Goal: Information Seeking & Learning: Learn about a topic

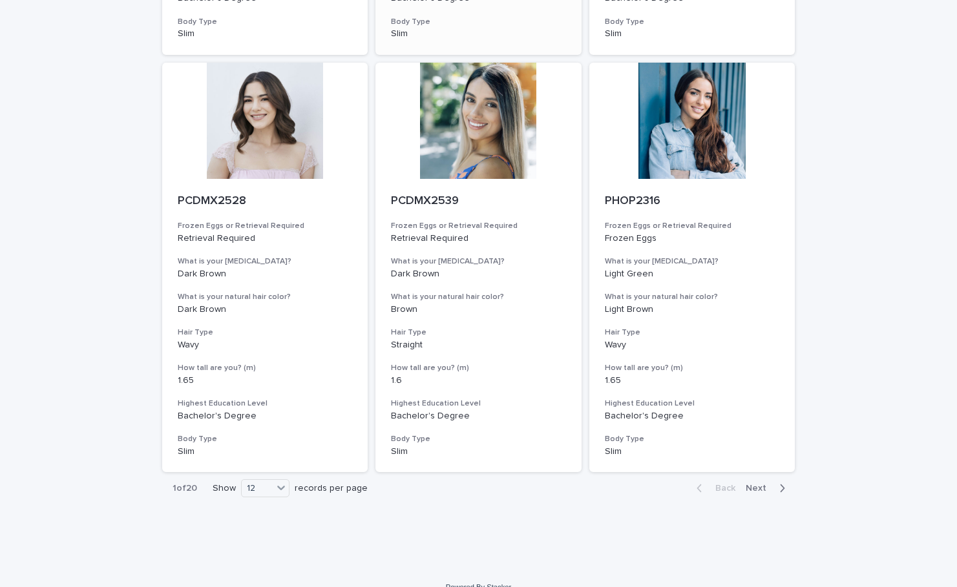
scroll to position [1324, 0]
click at [776, 483] on div "button" at bounding box center [779, 489] width 11 height 12
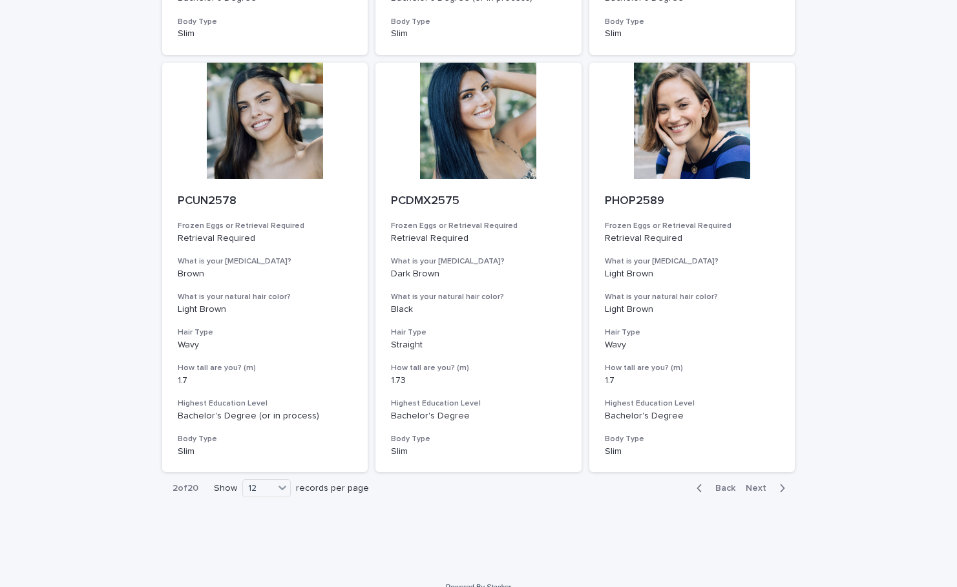
scroll to position [1324, 0]
click at [767, 485] on span "Next" at bounding box center [760, 489] width 28 height 9
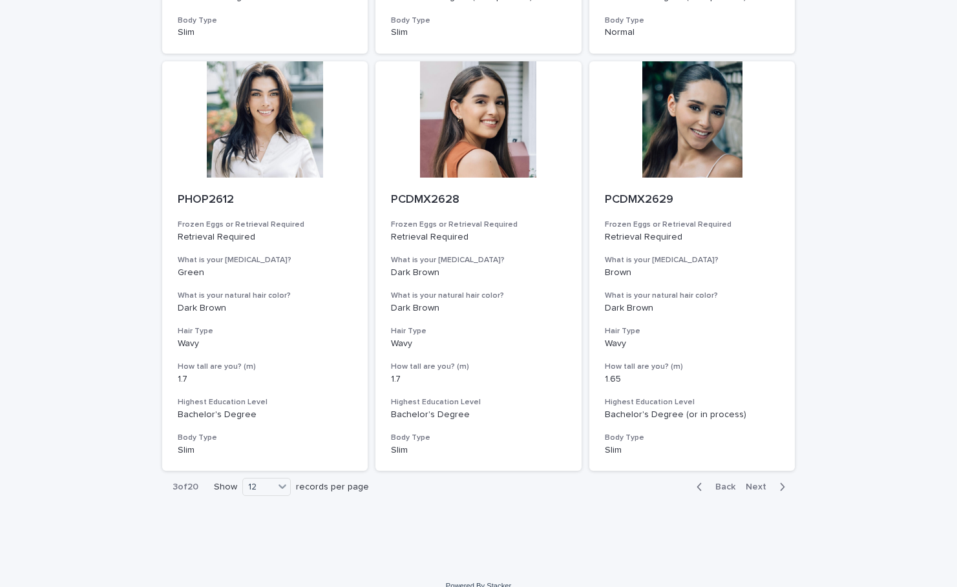
scroll to position [1324, 0]
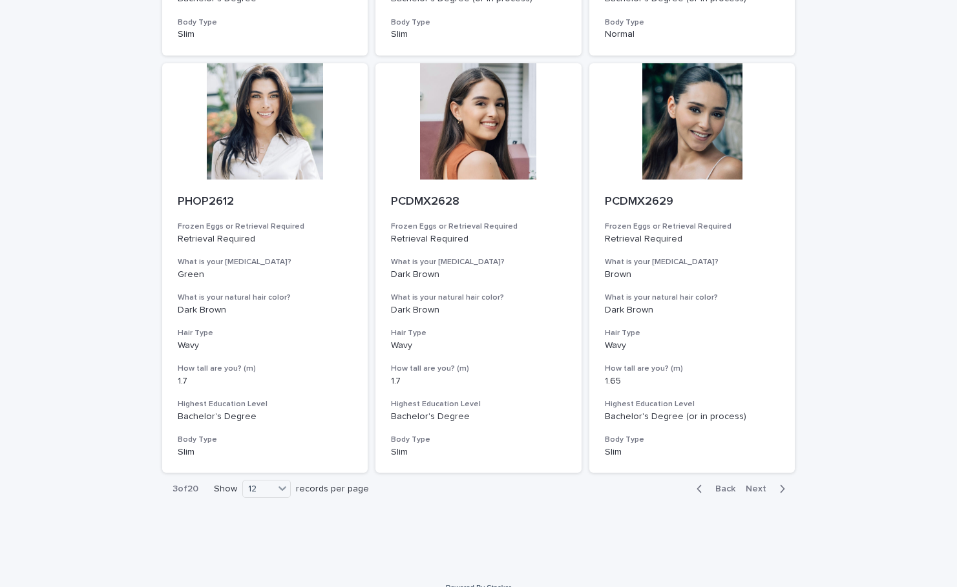
click at [763, 485] on span "Next" at bounding box center [760, 489] width 28 height 9
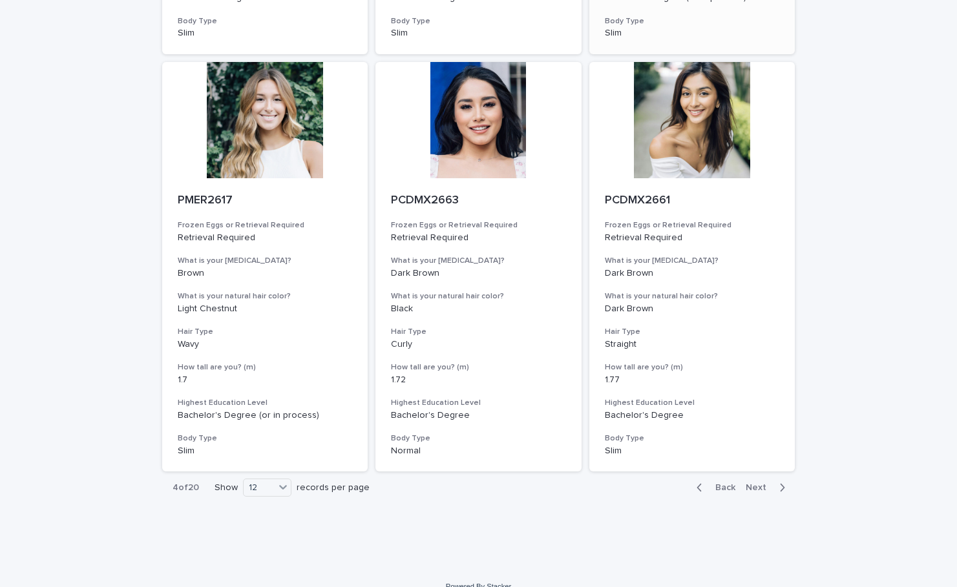
scroll to position [1324, 0]
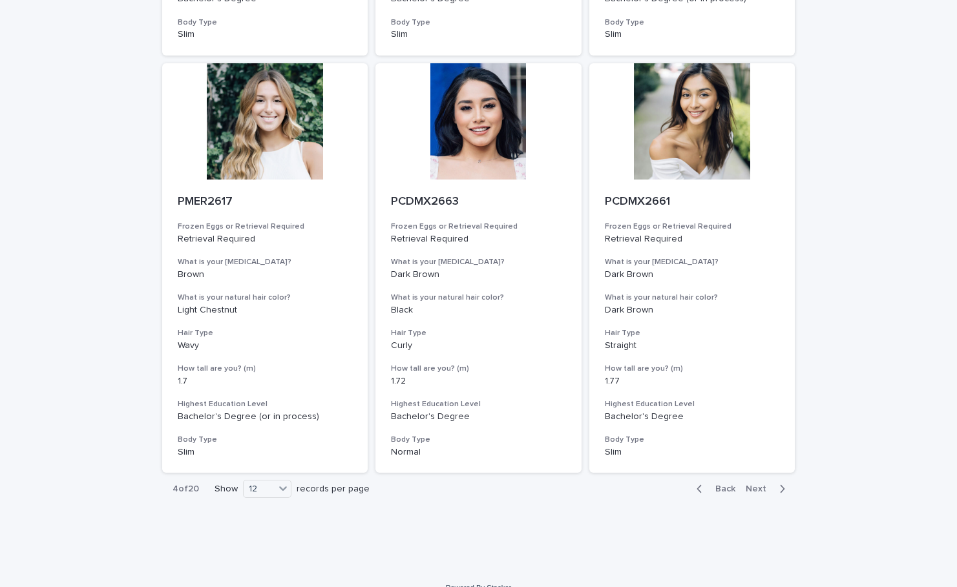
click at [763, 485] on span "Next" at bounding box center [760, 489] width 28 height 9
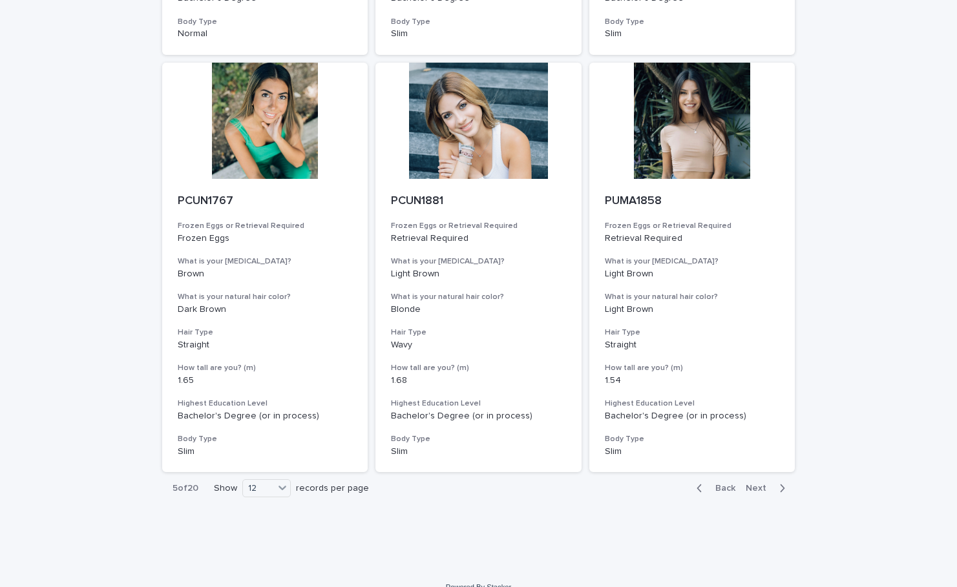
scroll to position [1324, 0]
click at [763, 485] on span "Next" at bounding box center [760, 489] width 28 height 9
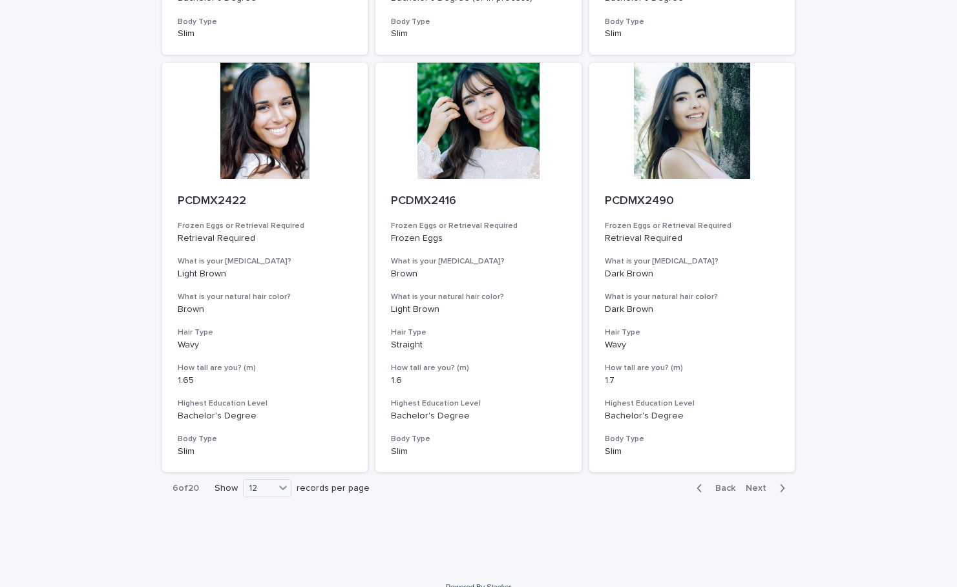
scroll to position [1324, 0]
click at [749, 485] on span "Next" at bounding box center [760, 489] width 28 height 9
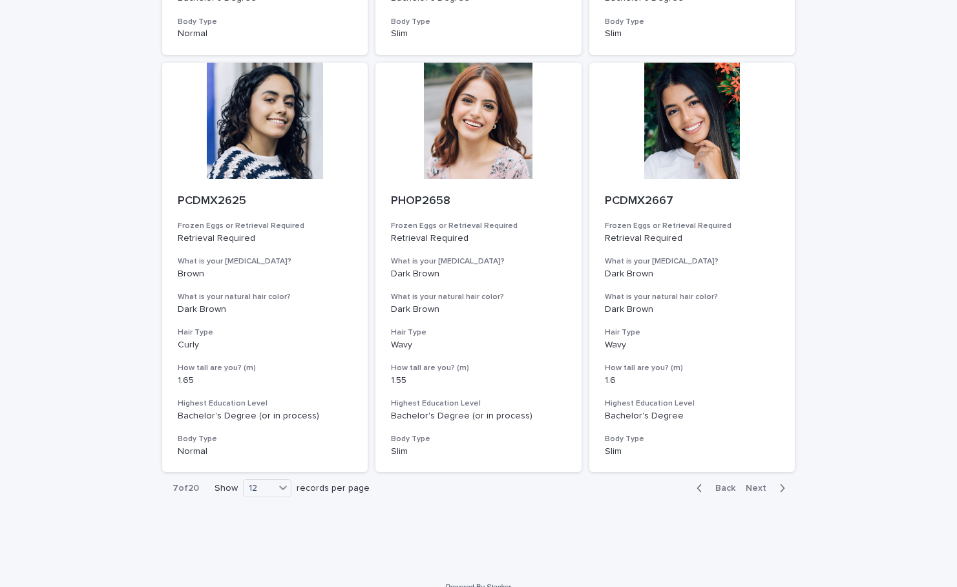
scroll to position [1324, 0]
click at [767, 485] on span "Next" at bounding box center [760, 489] width 28 height 9
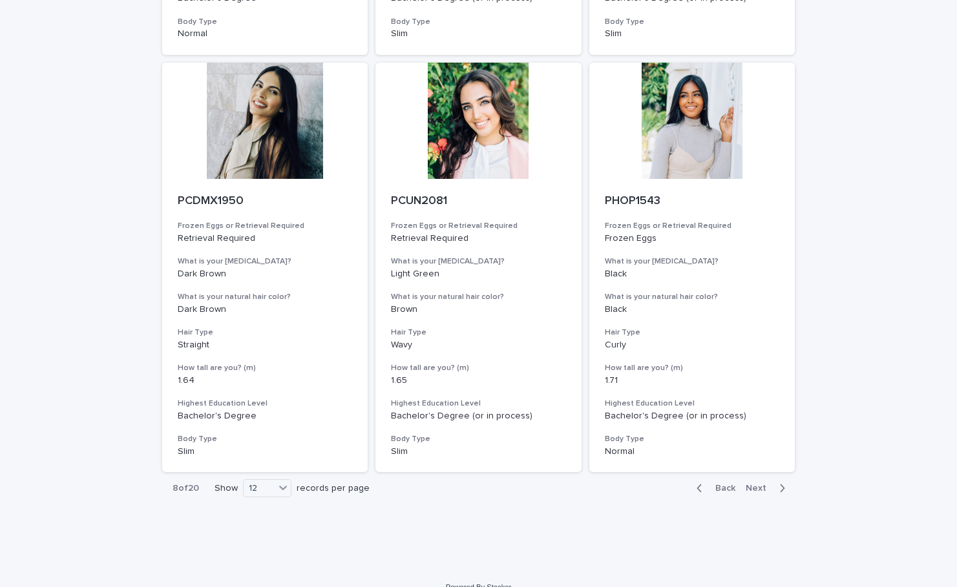
scroll to position [1324, 0]
click at [716, 109] on div at bounding box center [692, 121] width 206 height 116
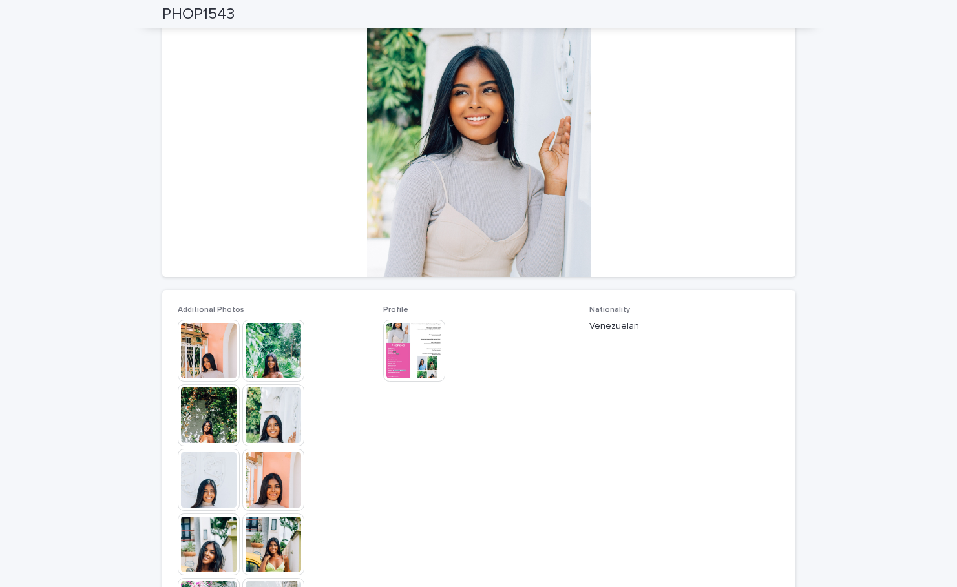
scroll to position [93, 0]
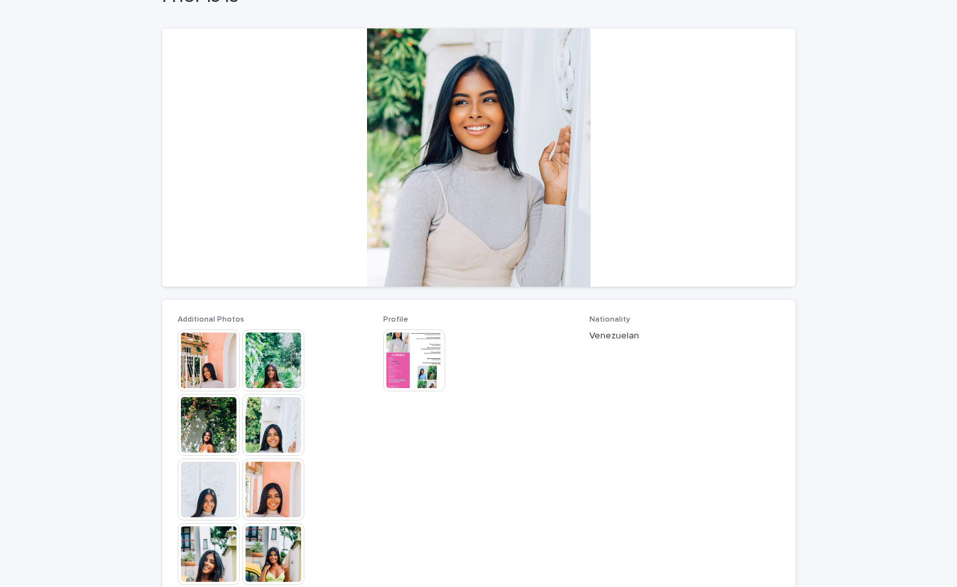
click at [215, 374] on img at bounding box center [209, 360] width 62 height 62
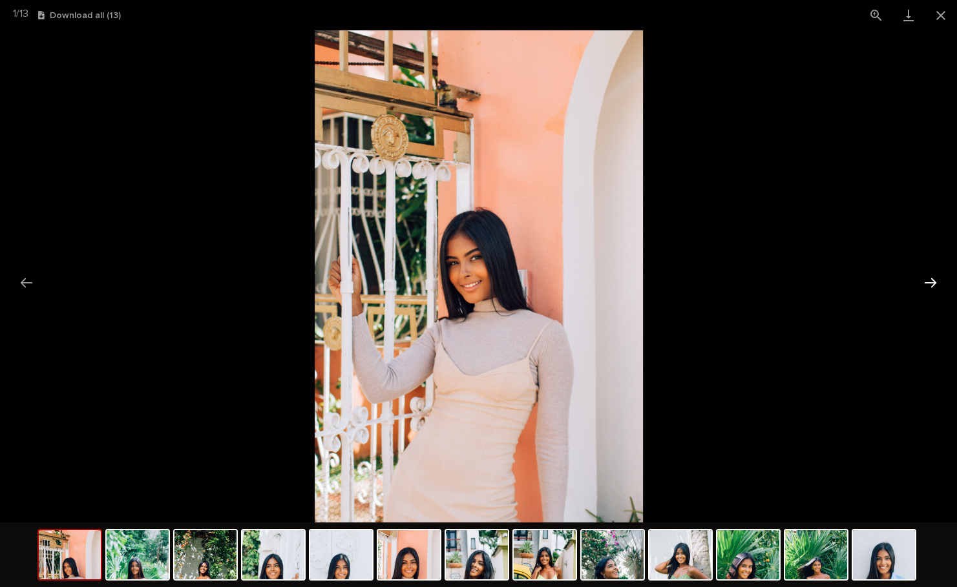
click at [934, 284] on button "Next slide" at bounding box center [930, 282] width 27 height 25
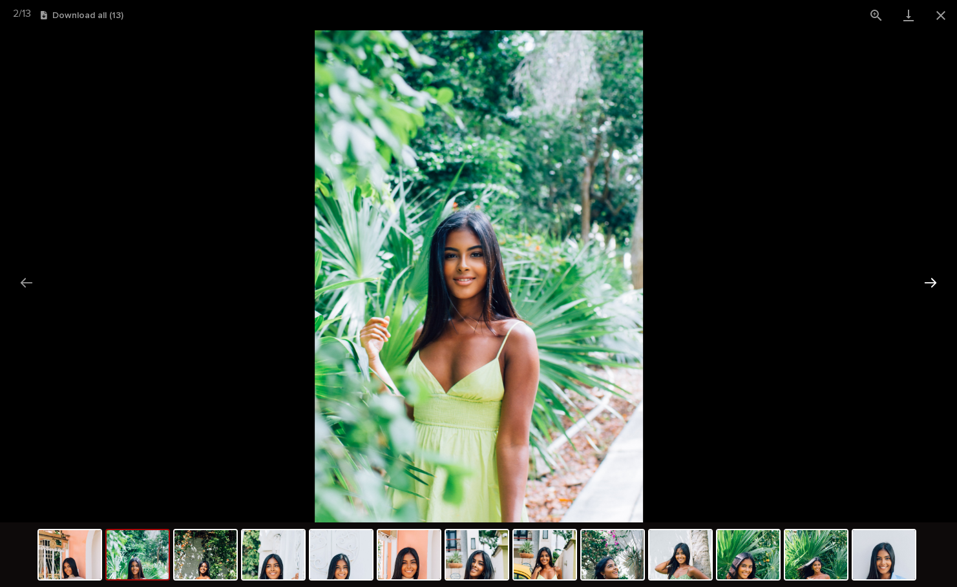
click at [934, 284] on button "Next slide" at bounding box center [930, 282] width 27 height 25
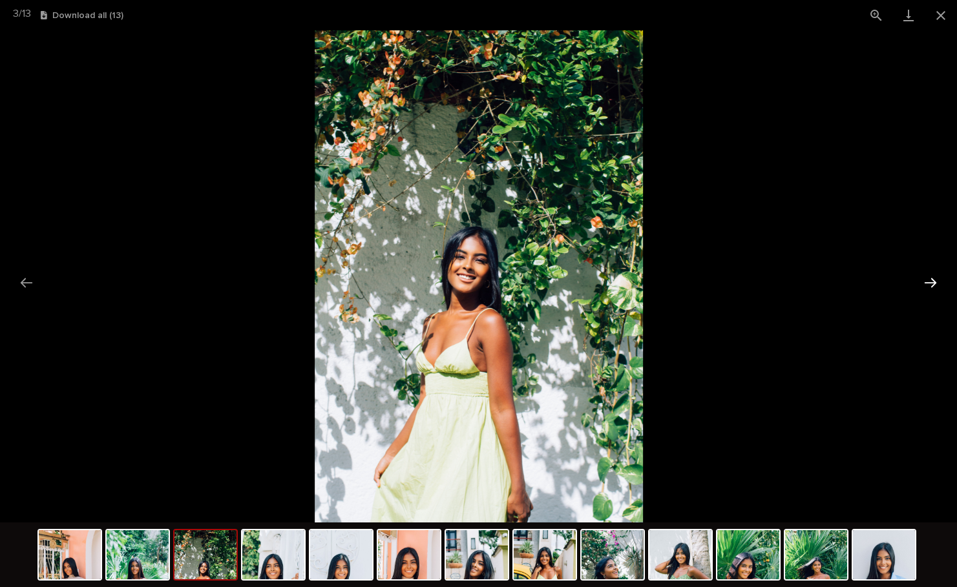
click at [934, 284] on button "Next slide" at bounding box center [930, 282] width 27 height 25
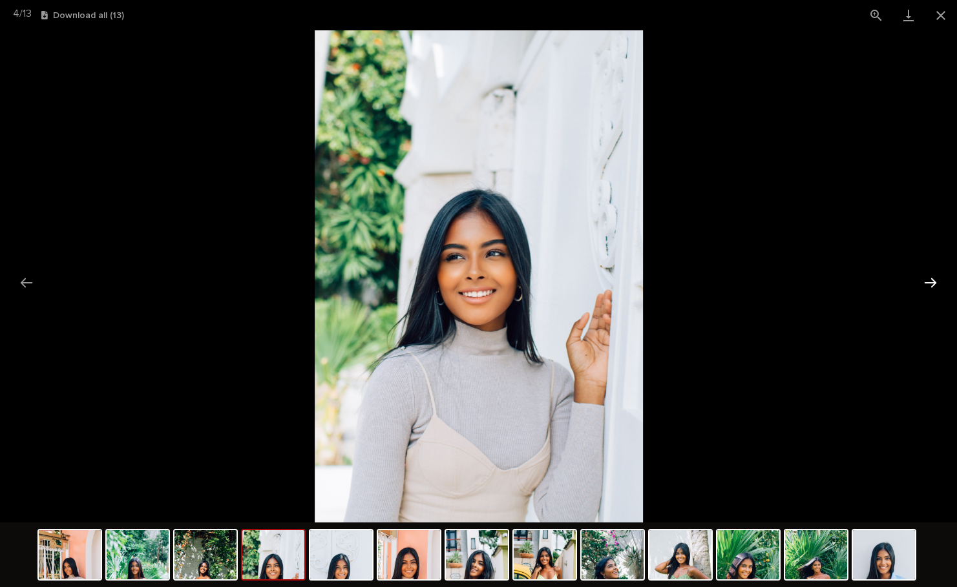
click at [934, 284] on button "Next slide" at bounding box center [930, 282] width 27 height 25
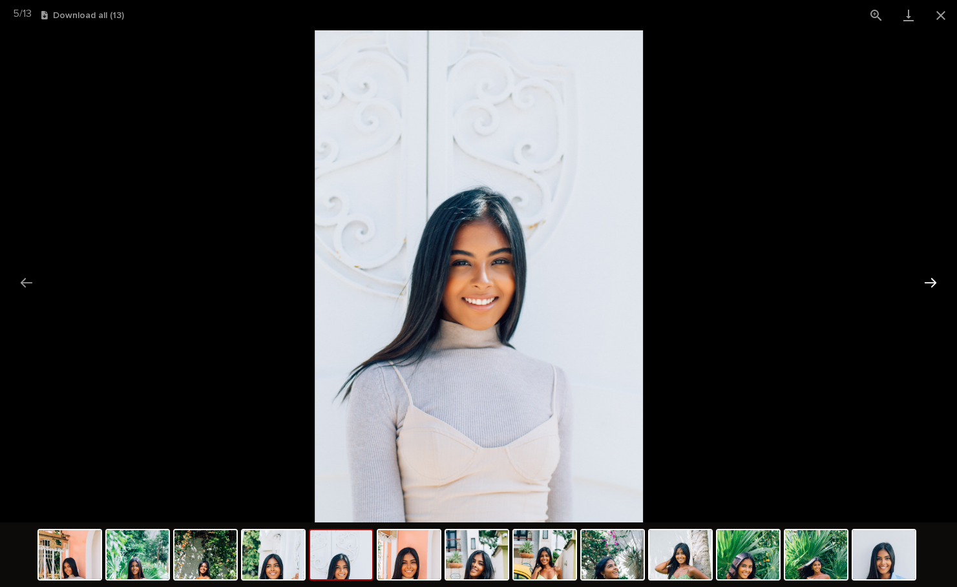
click at [934, 284] on button "Next slide" at bounding box center [930, 282] width 27 height 25
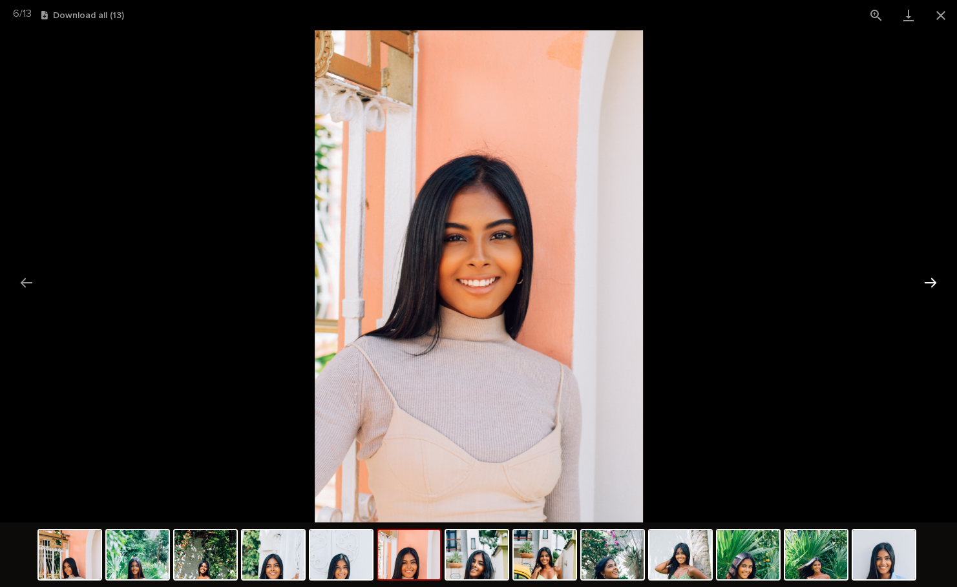
click at [934, 284] on button "Next slide" at bounding box center [930, 282] width 27 height 25
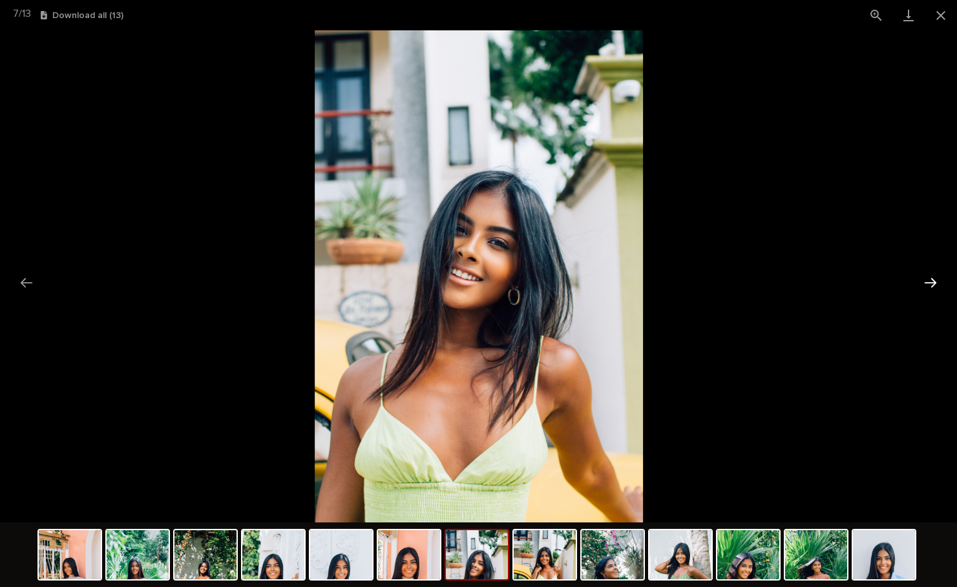
click at [934, 284] on button "Next slide" at bounding box center [930, 282] width 27 height 25
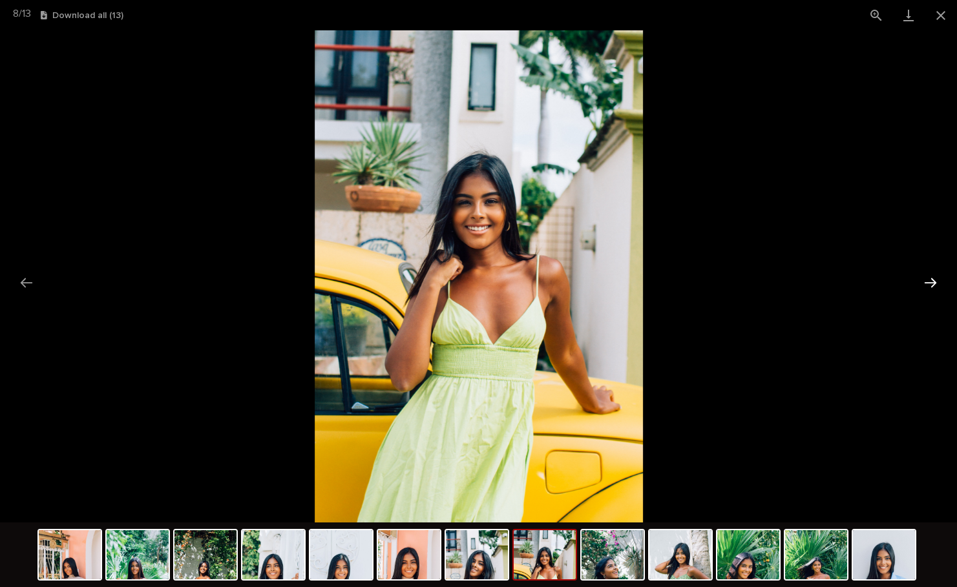
click at [934, 284] on button "Next slide" at bounding box center [930, 282] width 27 height 25
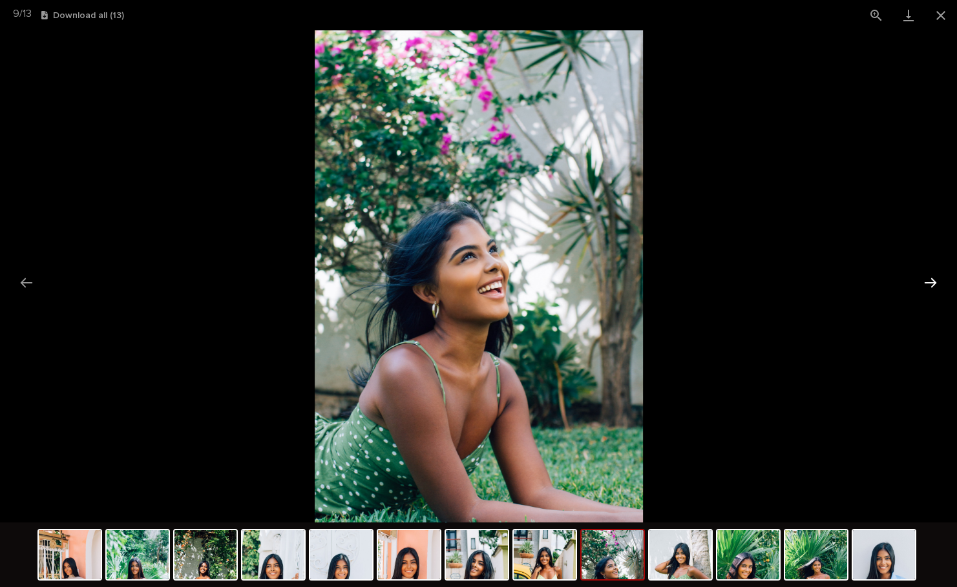
click at [934, 284] on button "Next slide" at bounding box center [930, 282] width 27 height 25
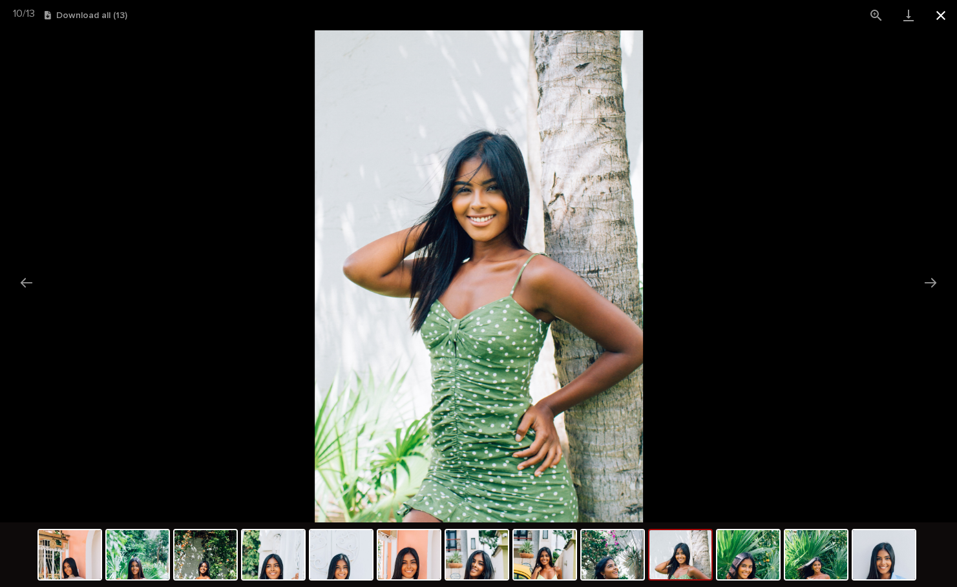
click at [941, 18] on button "Close gallery" at bounding box center [940, 15] width 32 height 30
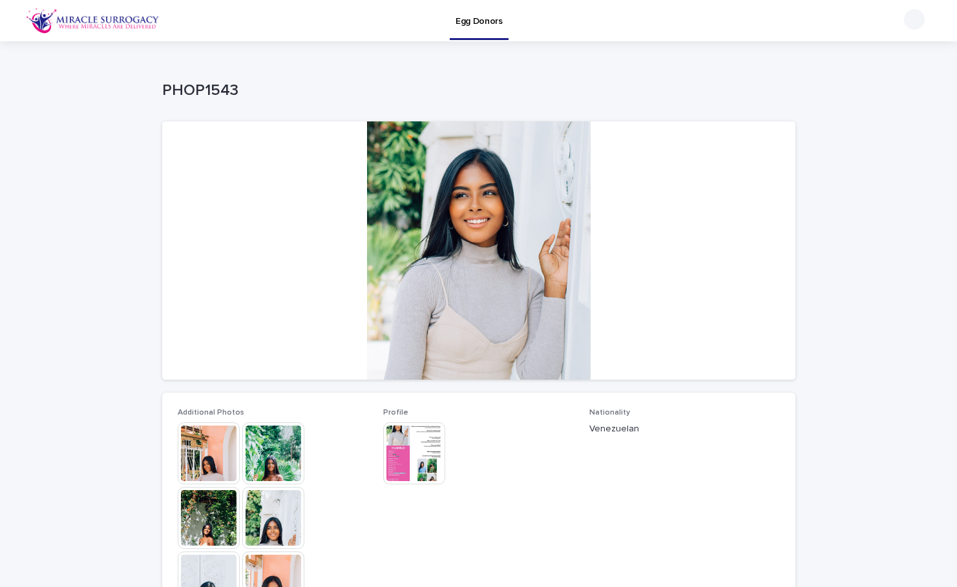
scroll to position [0, 0]
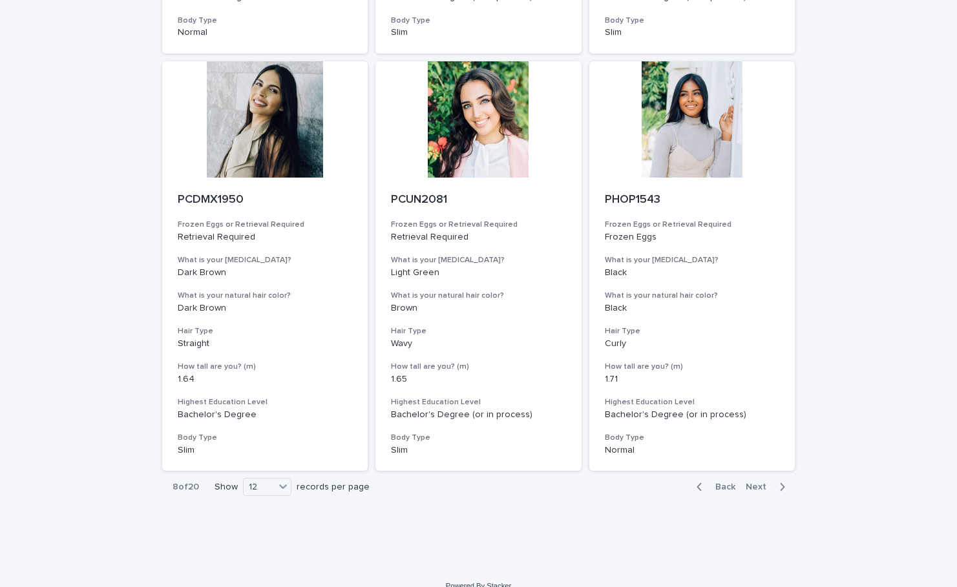
scroll to position [1324, 0]
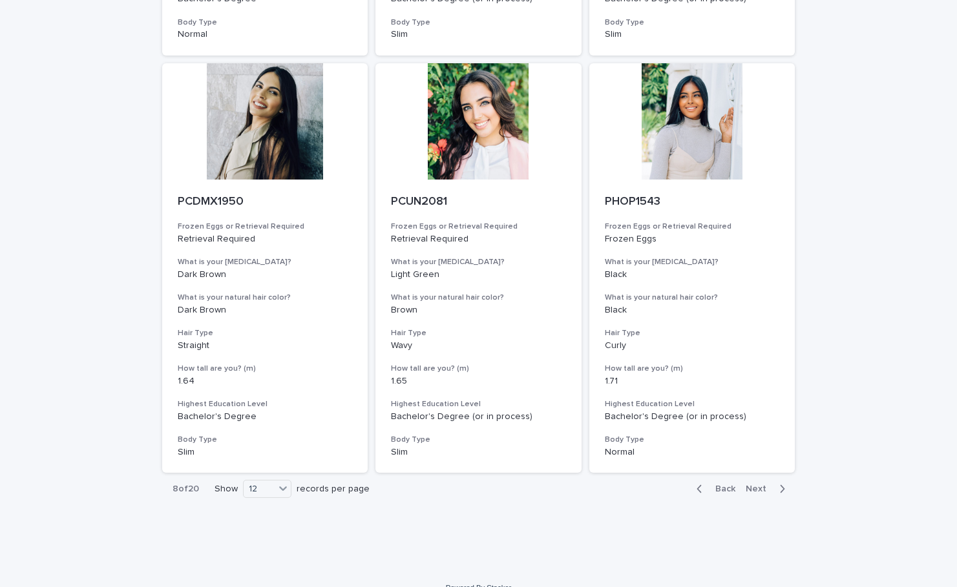
click at [766, 485] on span "Next" at bounding box center [760, 489] width 28 height 9
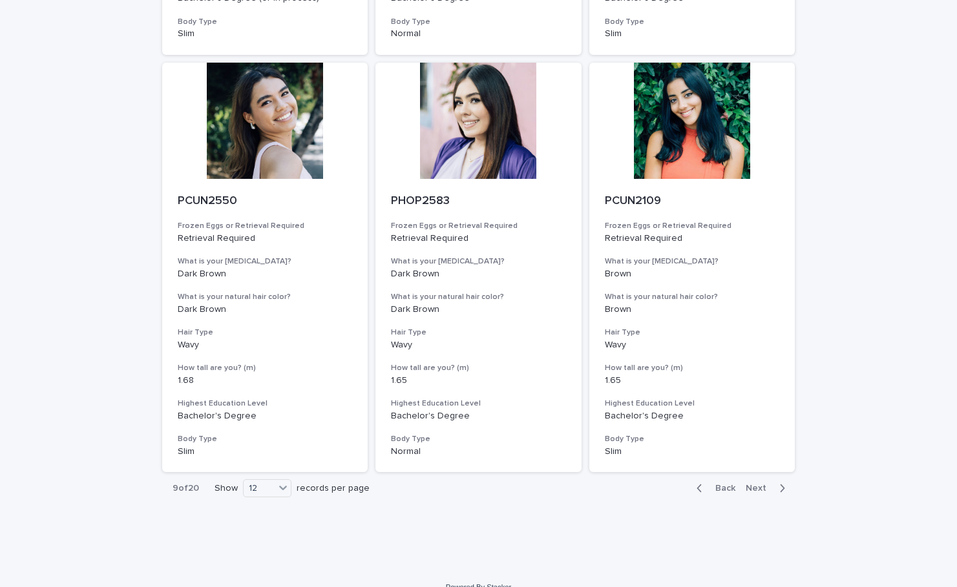
scroll to position [1324, 0]
click at [766, 483] on button "Next" at bounding box center [767, 489] width 55 height 12
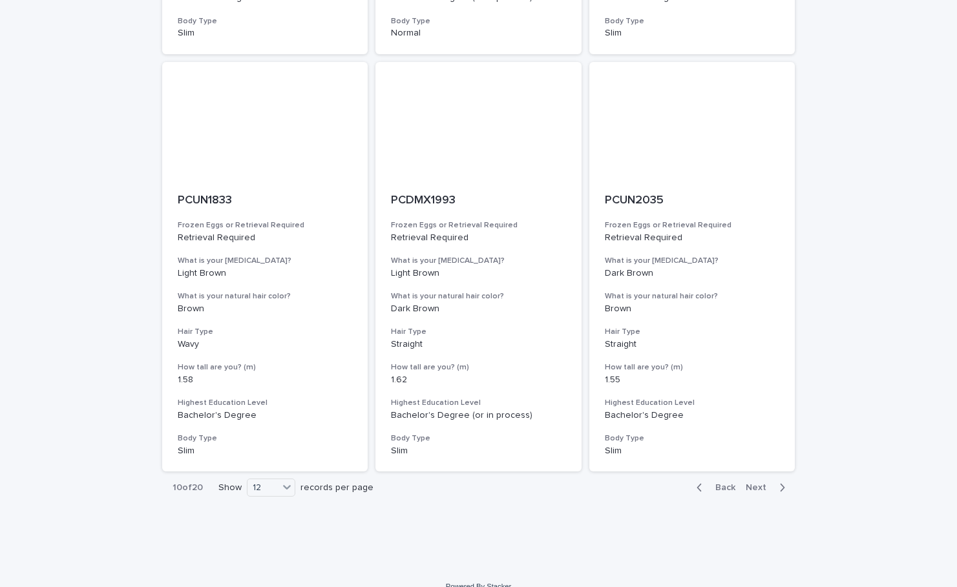
scroll to position [1324, 0]
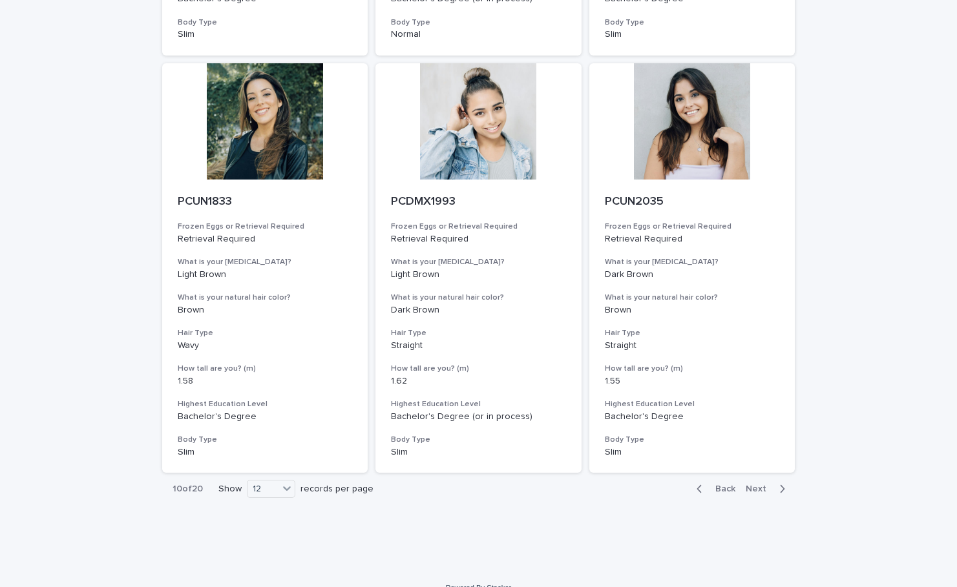
click at [766, 483] on button "Next" at bounding box center [767, 489] width 55 height 12
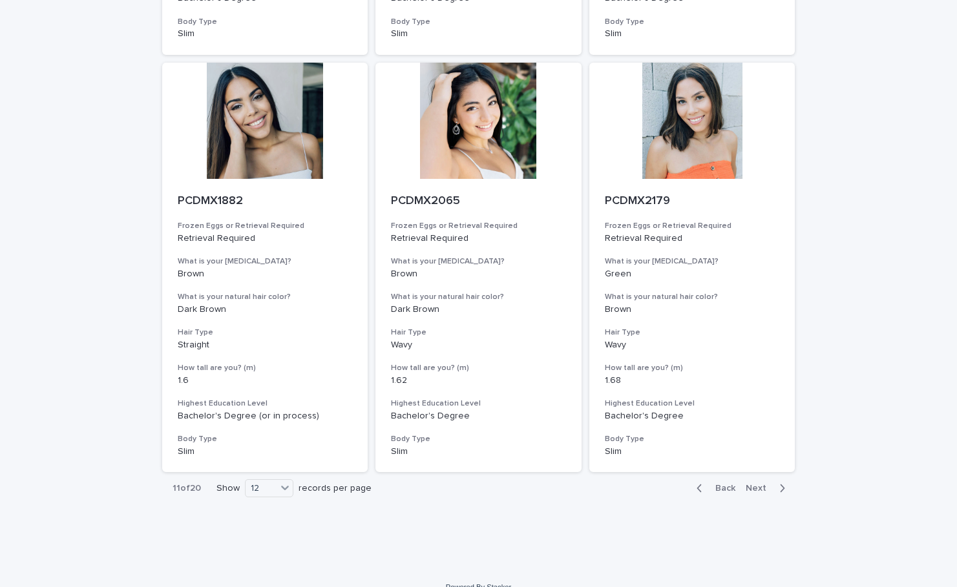
scroll to position [1324, 0]
click at [764, 485] on span "Next" at bounding box center [760, 489] width 28 height 9
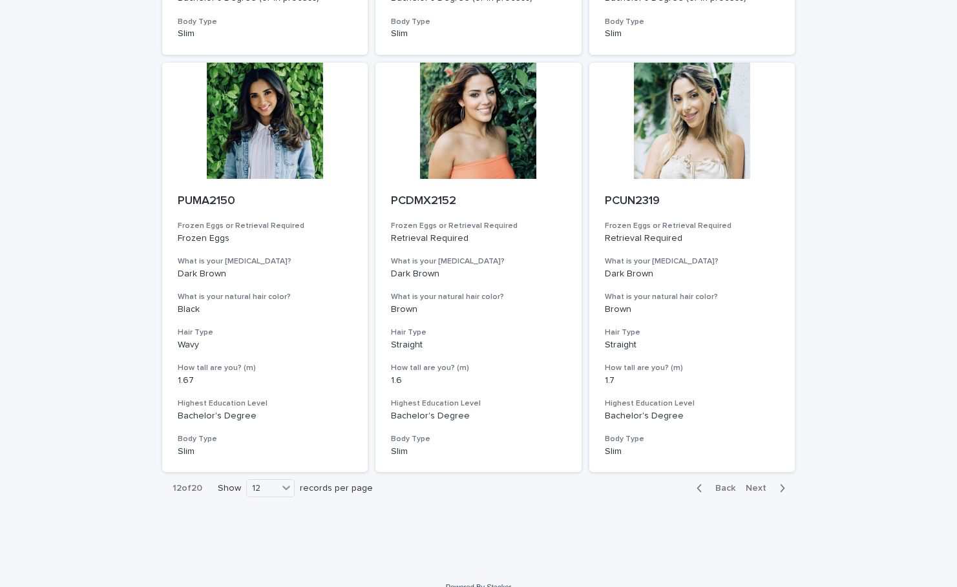
scroll to position [1324, 0]
click at [764, 485] on span "Next" at bounding box center [760, 489] width 28 height 9
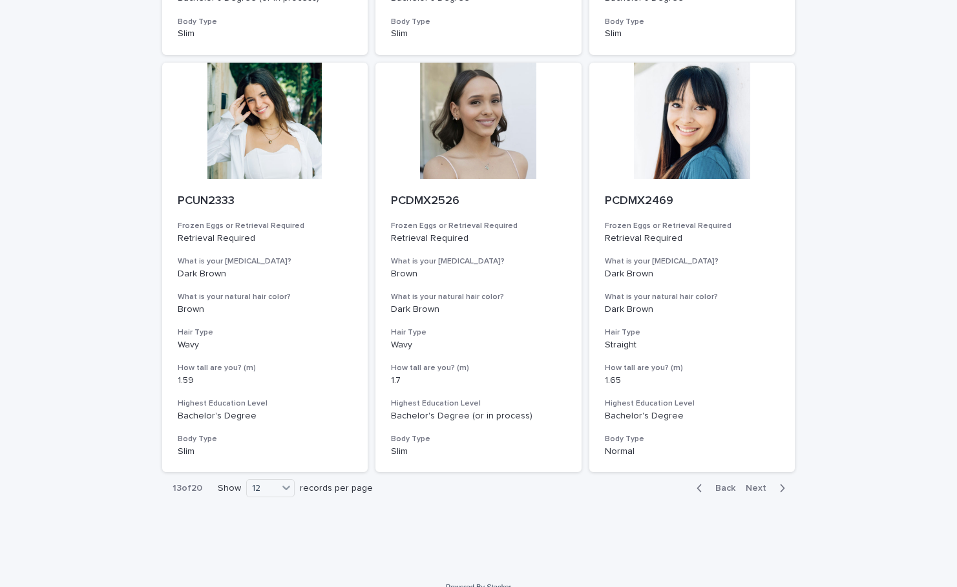
scroll to position [1324, 0]
click at [767, 485] on span "Next" at bounding box center [760, 489] width 28 height 9
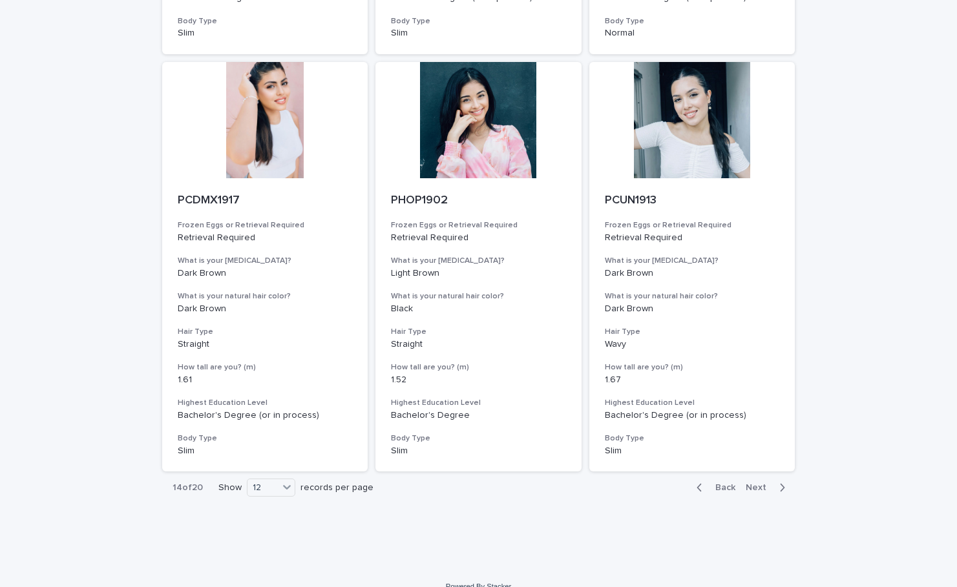
scroll to position [1324, 0]
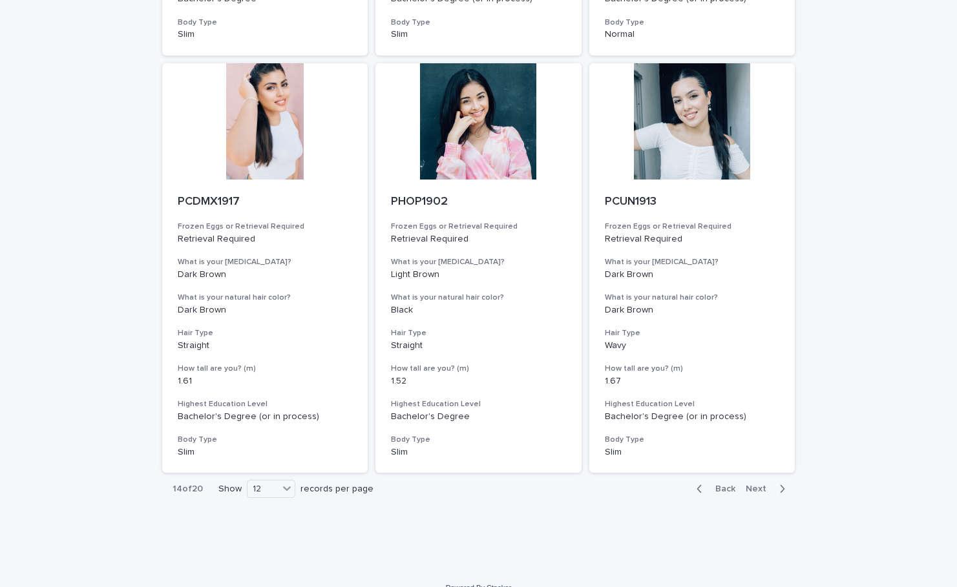
click at [764, 485] on span "Next" at bounding box center [760, 489] width 28 height 9
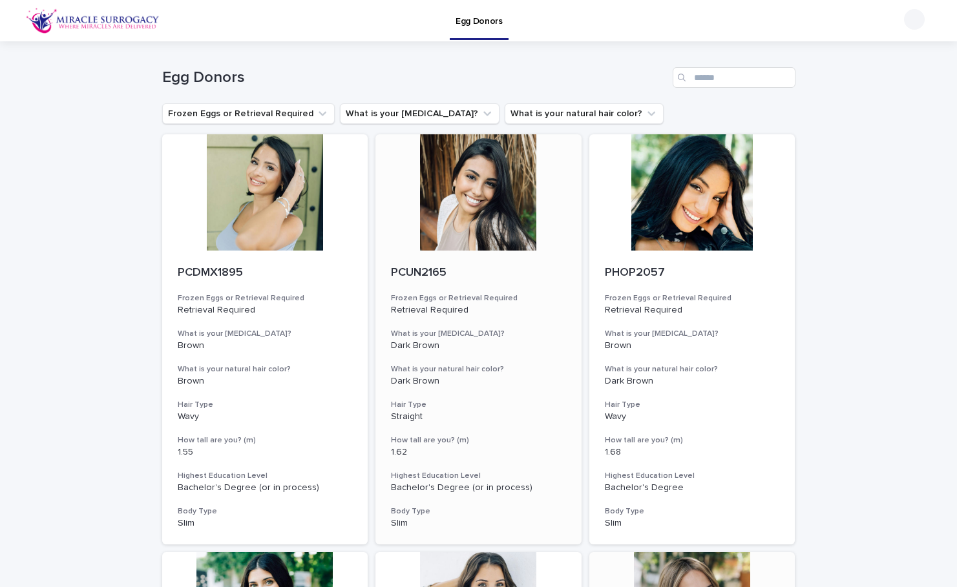
click at [464, 235] on div at bounding box center [478, 192] width 206 height 116
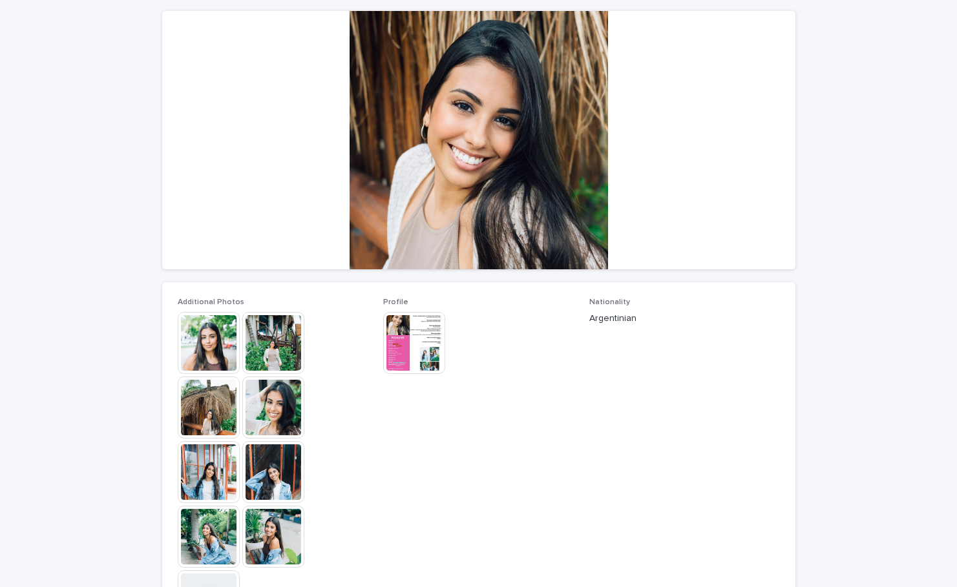
scroll to position [120, 0]
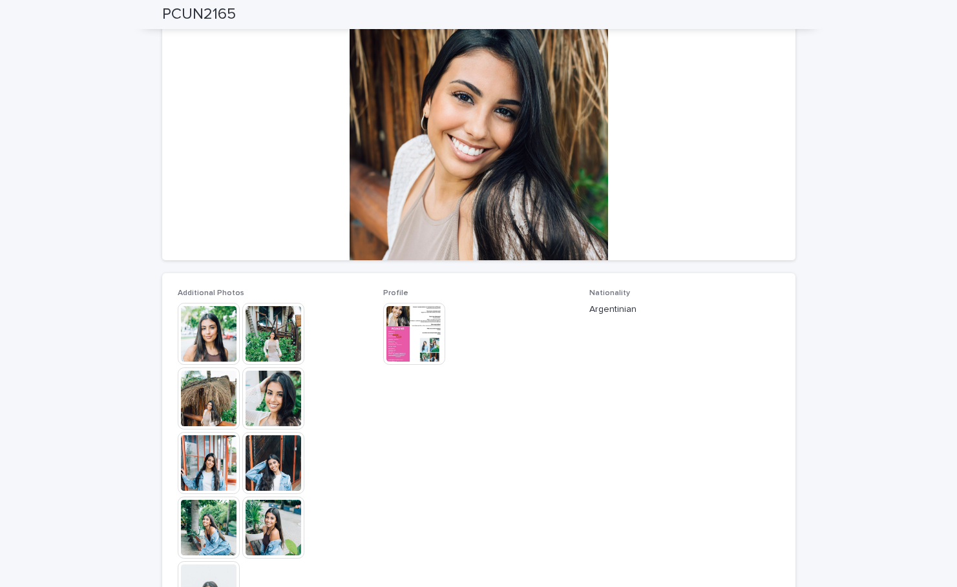
click at [275, 390] on img at bounding box center [273, 399] width 62 height 62
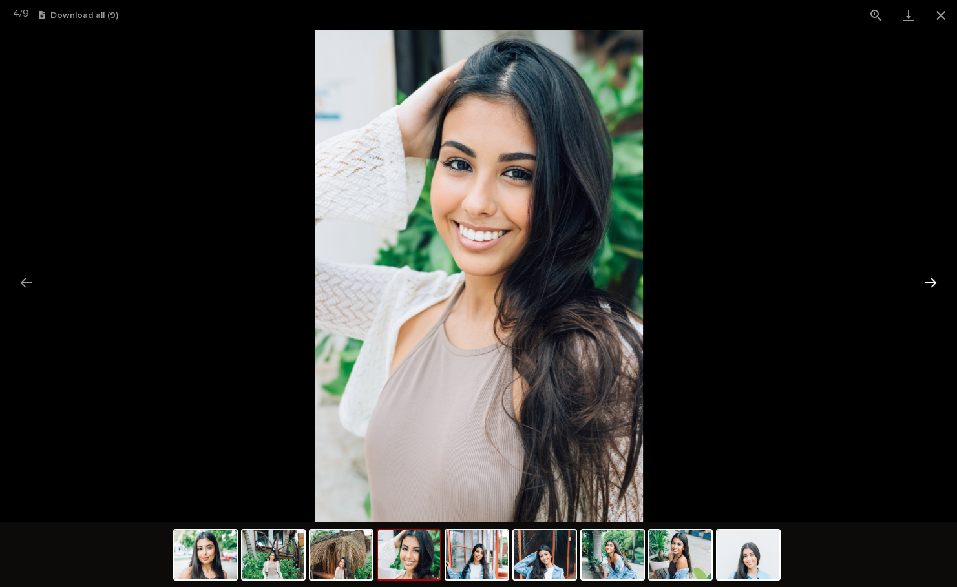
click at [926, 280] on button "Next slide" at bounding box center [930, 282] width 27 height 25
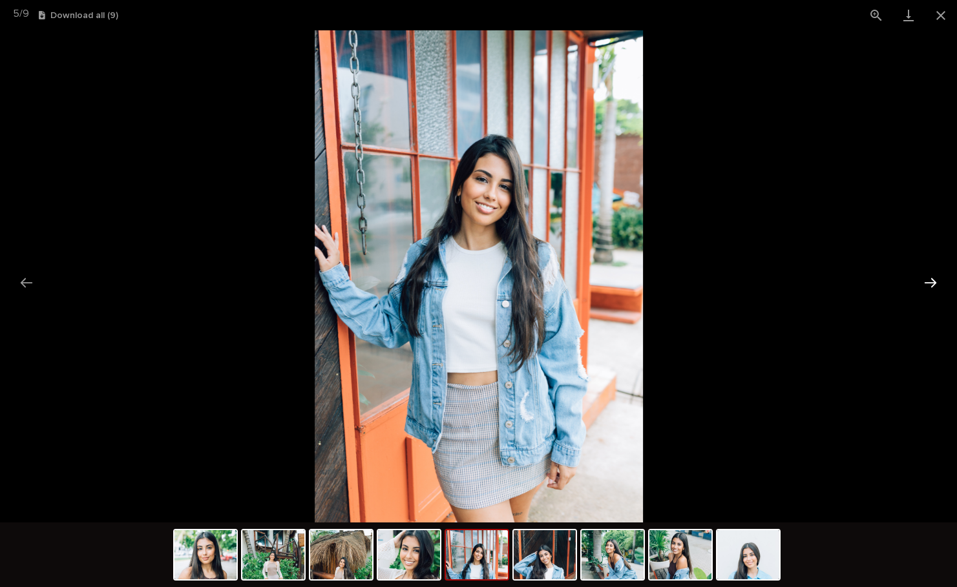
click at [926, 280] on button "Next slide" at bounding box center [930, 282] width 27 height 25
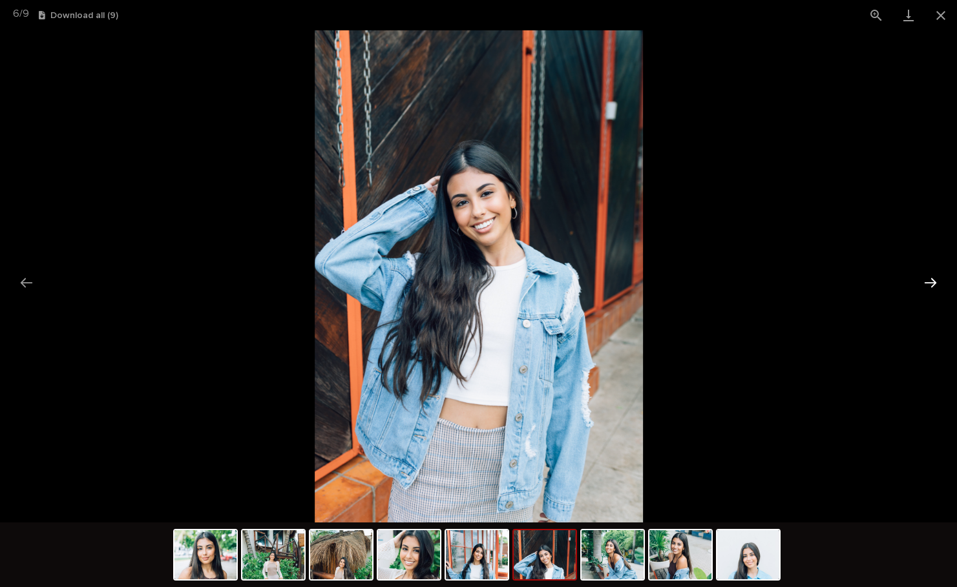
click at [926, 280] on button "Next slide" at bounding box center [930, 282] width 27 height 25
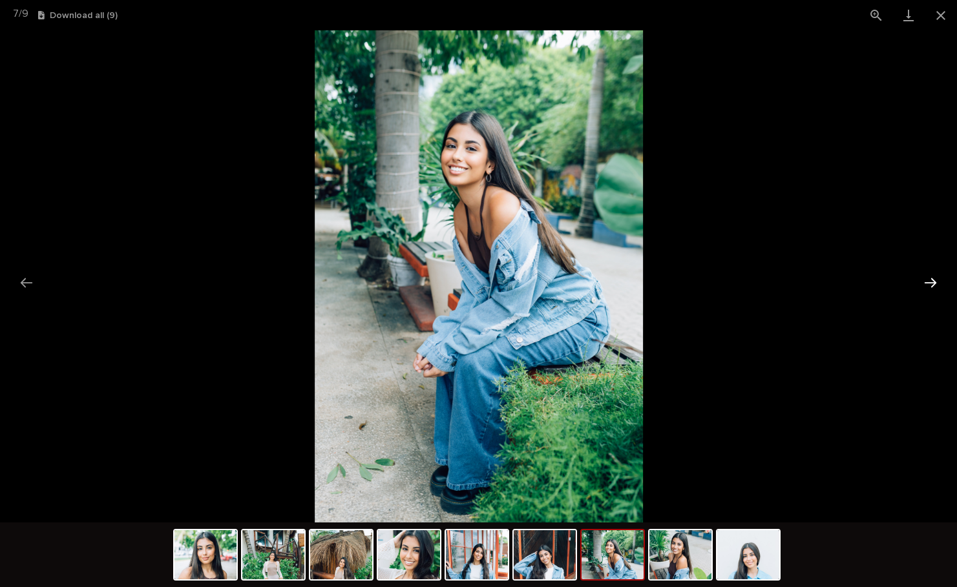
click at [926, 280] on button "Next slide" at bounding box center [930, 282] width 27 height 25
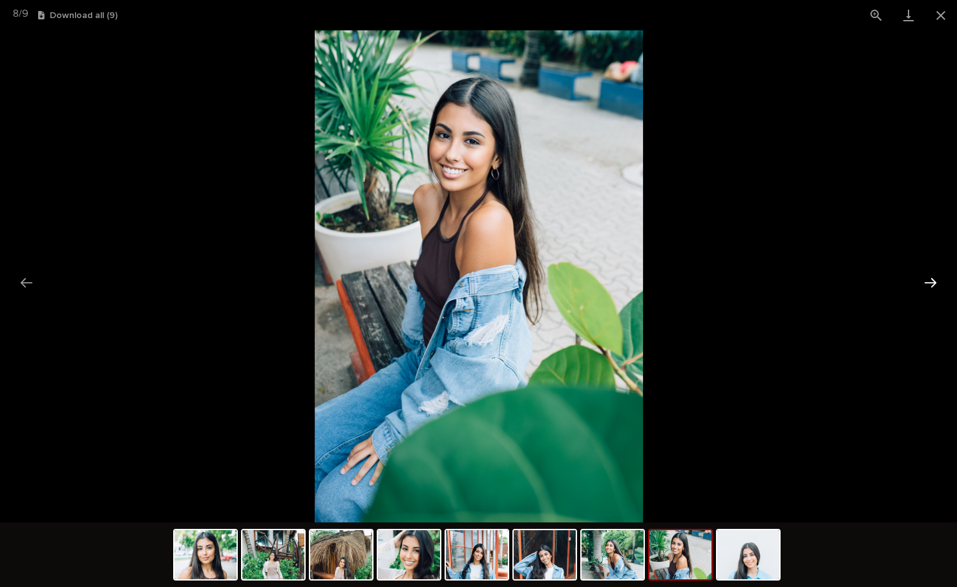
click at [926, 280] on button "Next slide" at bounding box center [930, 282] width 27 height 25
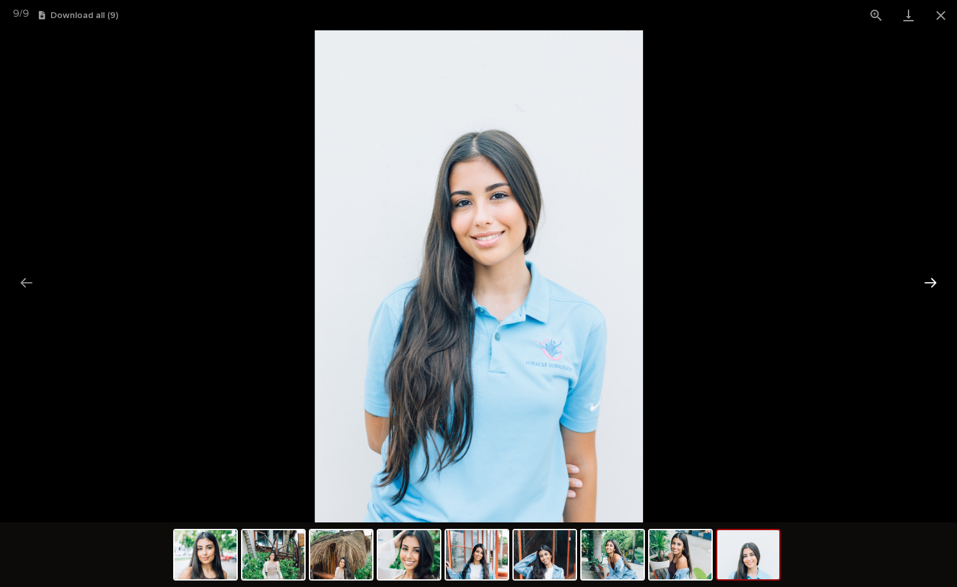
click at [926, 280] on button "Next slide" at bounding box center [930, 282] width 27 height 25
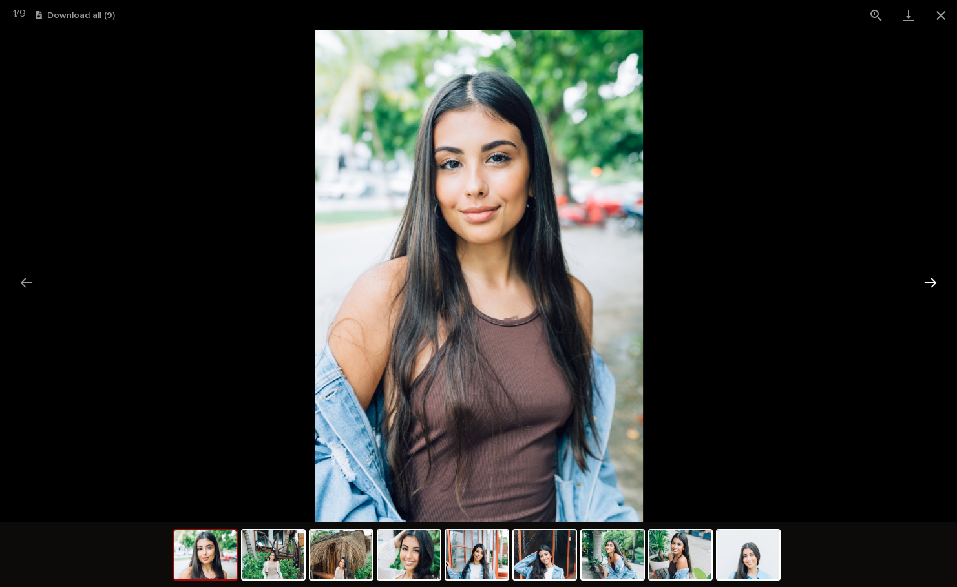
click at [926, 280] on button "Next slide" at bounding box center [930, 282] width 27 height 25
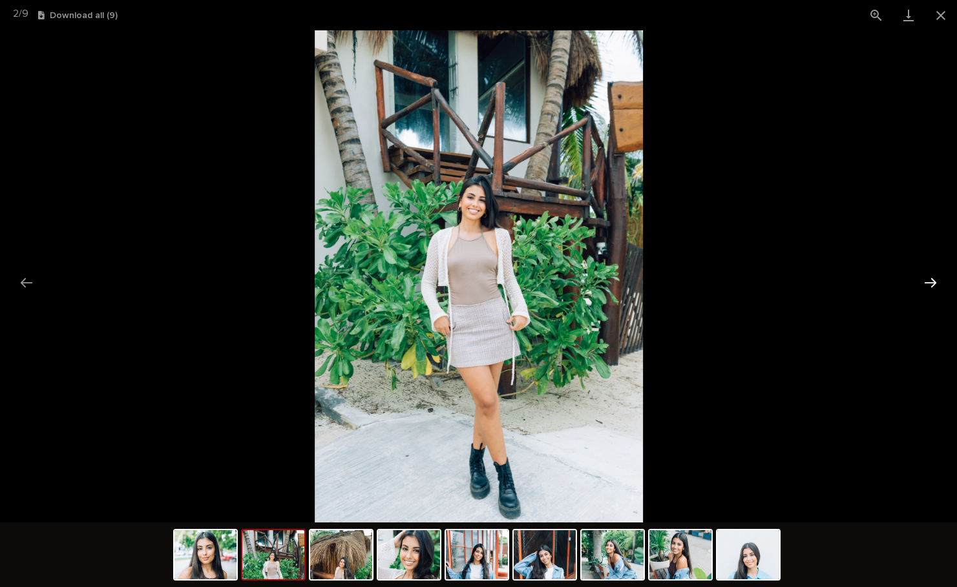
click at [926, 280] on button "Next slide" at bounding box center [930, 282] width 27 height 25
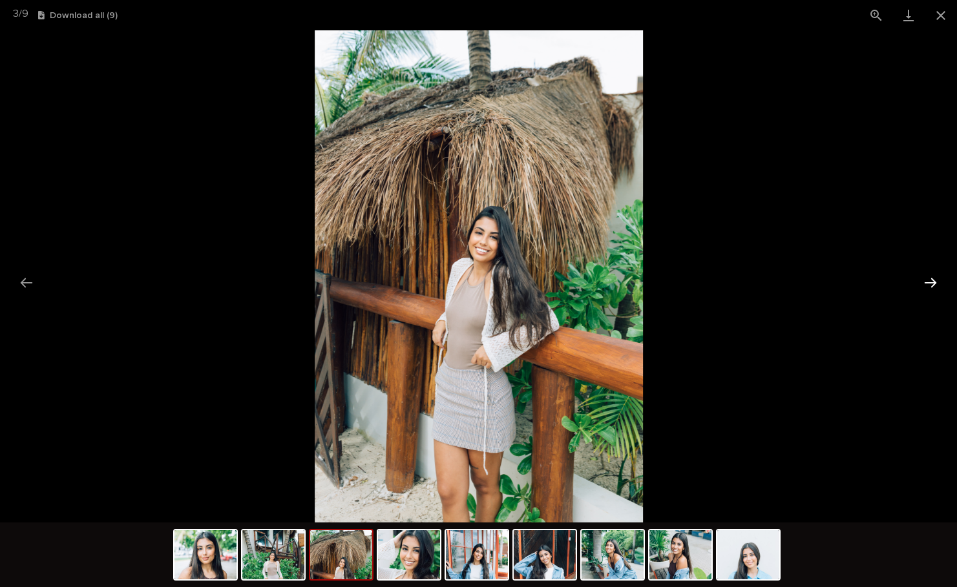
click at [926, 280] on button "Next slide" at bounding box center [930, 282] width 27 height 25
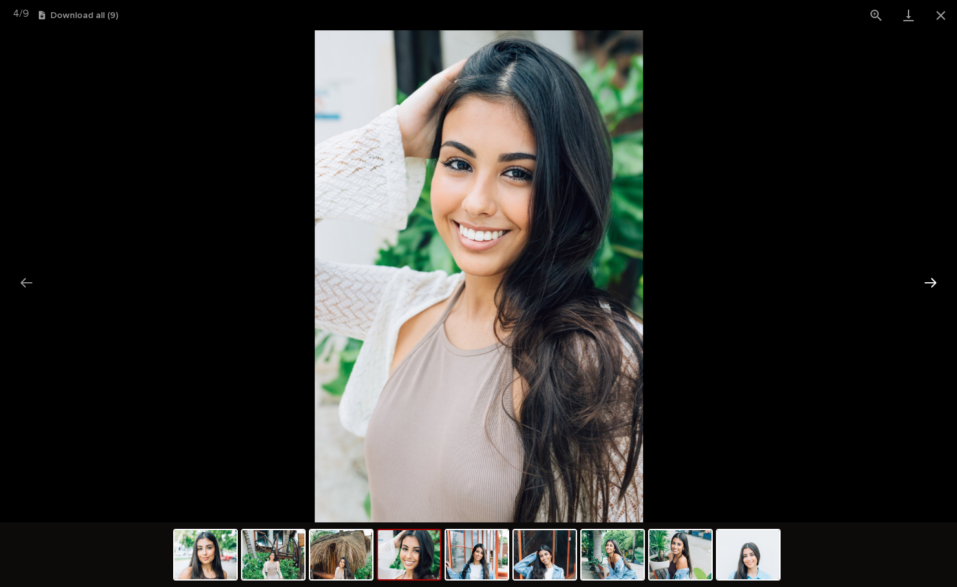
click at [926, 280] on button "Next slide" at bounding box center [930, 282] width 27 height 25
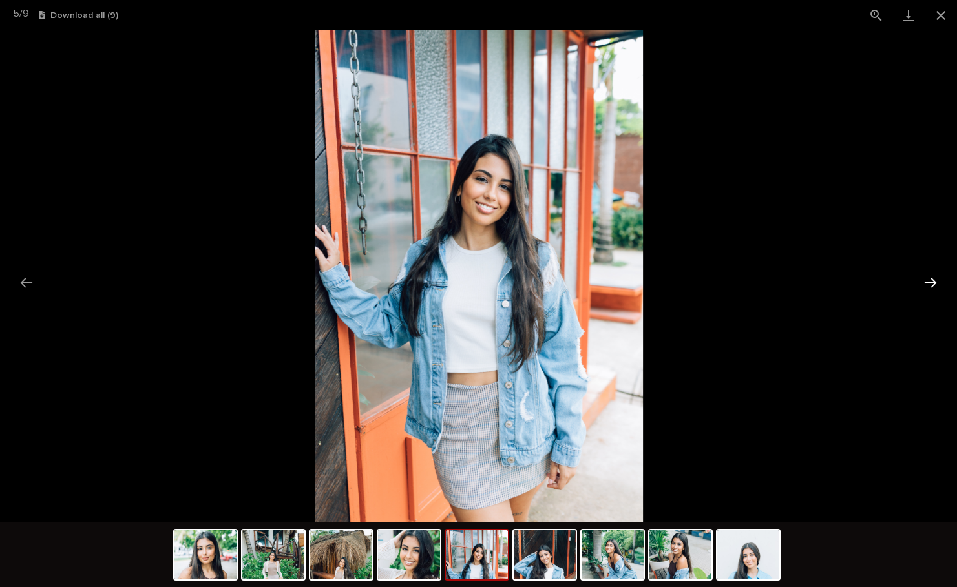
click at [926, 280] on button "Next slide" at bounding box center [930, 282] width 27 height 25
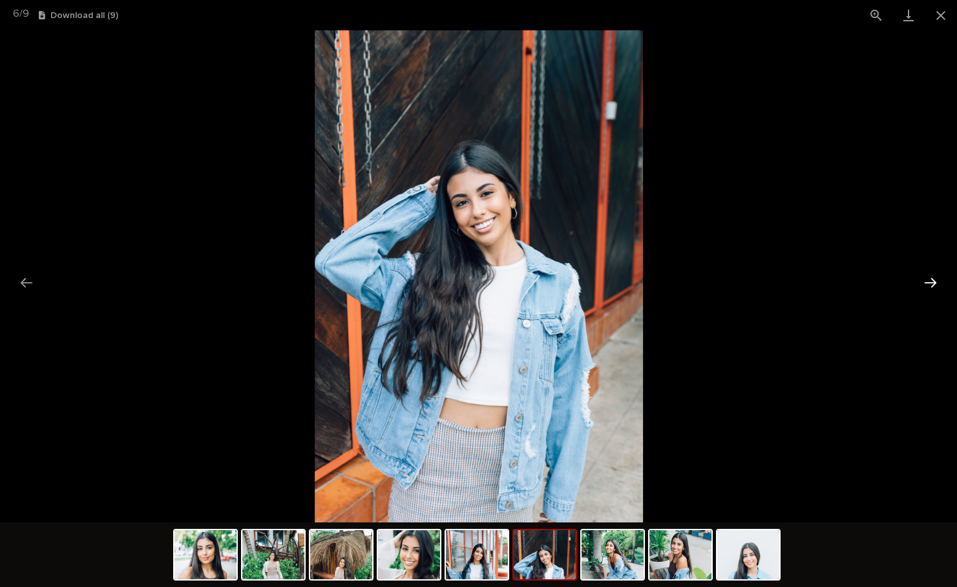
click at [926, 280] on button "Next slide" at bounding box center [930, 282] width 27 height 25
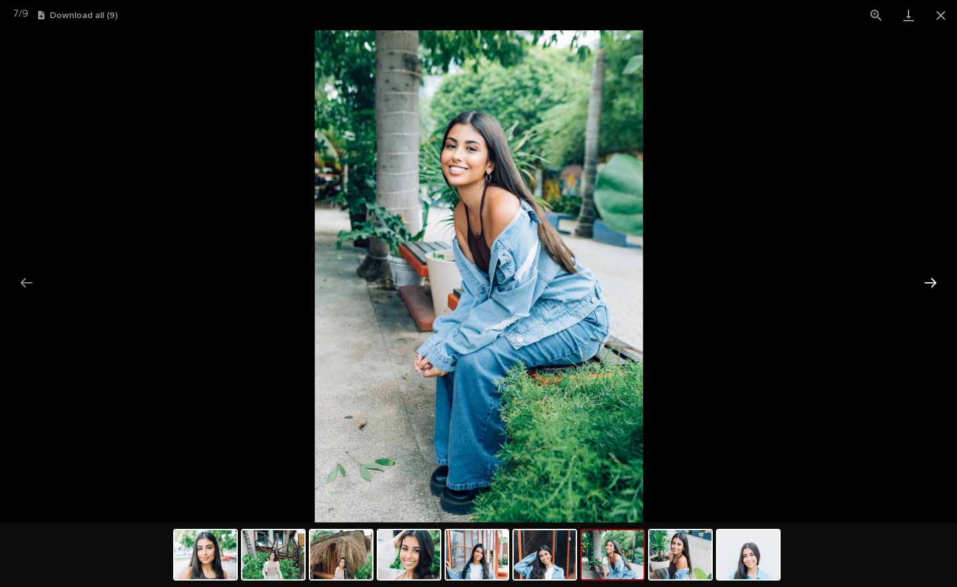
click at [926, 280] on button "Next slide" at bounding box center [930, 282] width 27 height 25
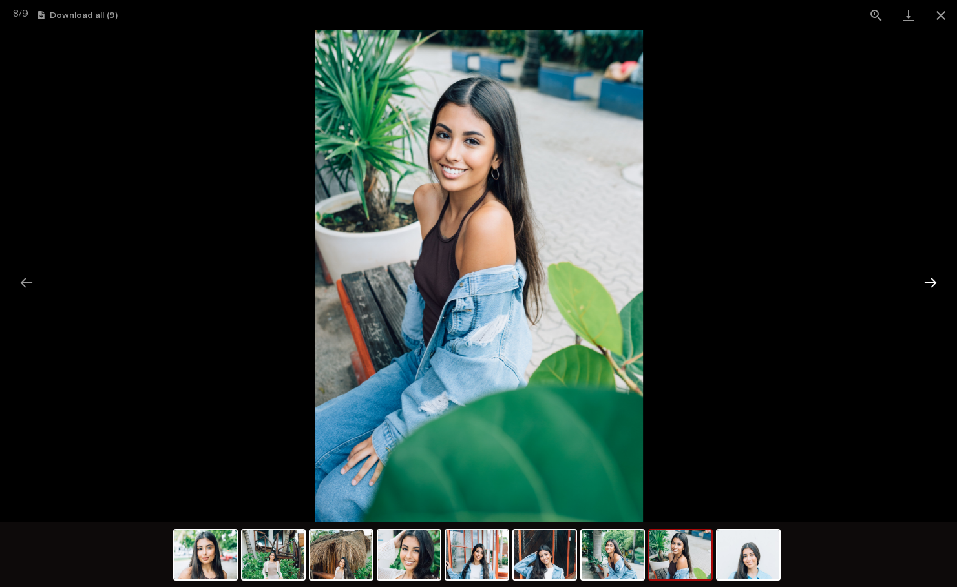
click at [926, 280] on button "Next slide" at bounding box center [930, 282] width 27 height 25
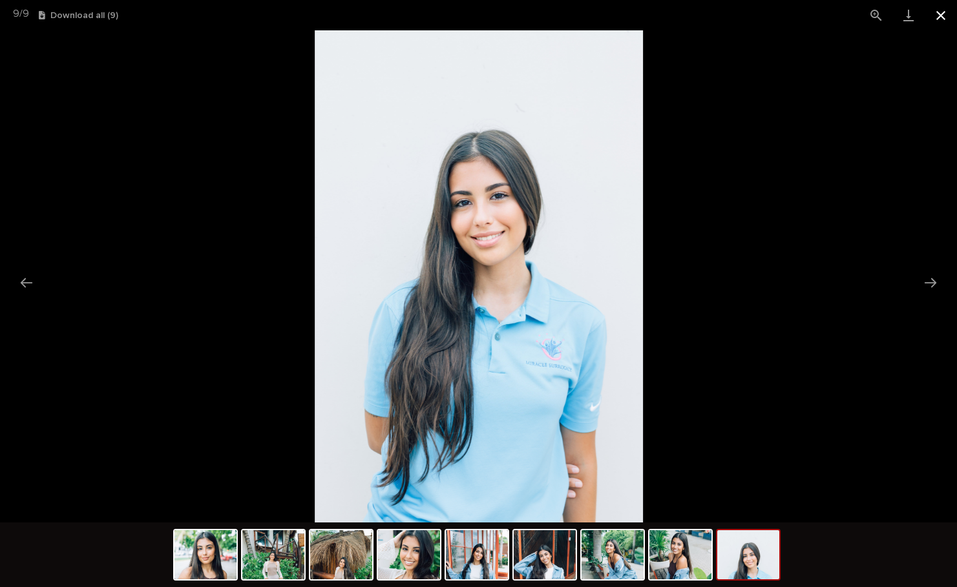
click at [944, 16] on button "Close gallery" at bounding box center [940, 15] width 32 height 30
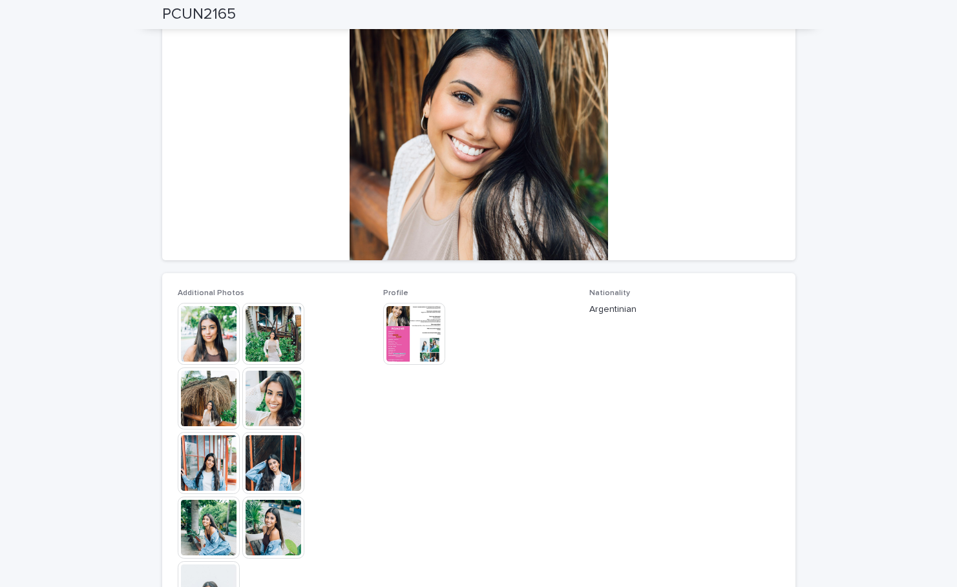
click at [413, 346] on img at bounding box center [414, 334] width 62 height 62
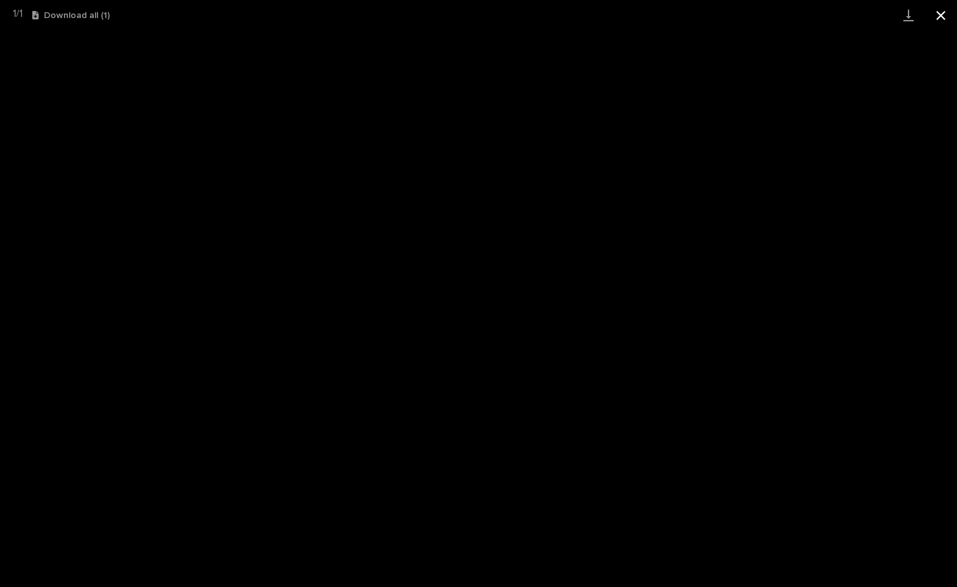
click at [941, 17] on button "Close gallery" at bounding box center [940, 15] width 32 height 30
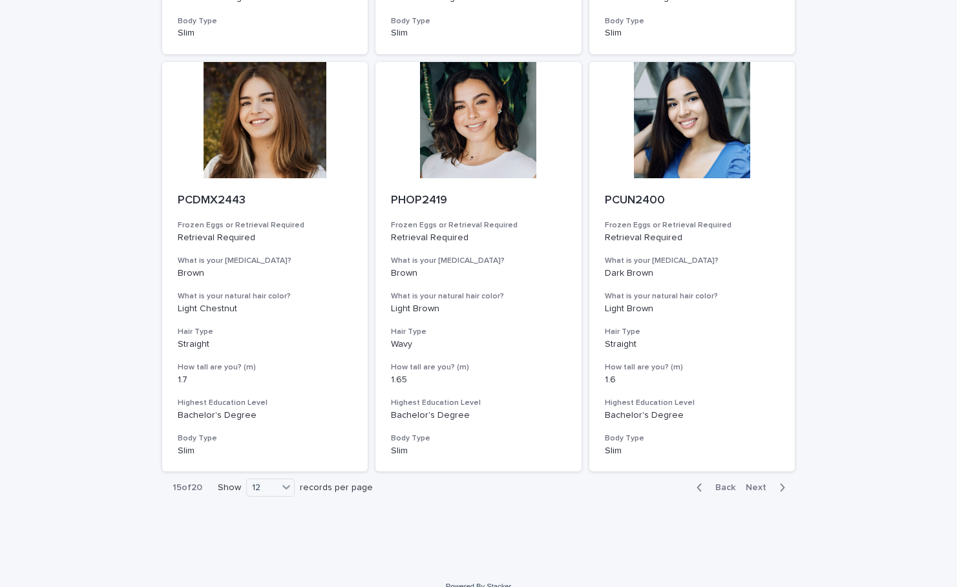
scroll to position [1324, 0]
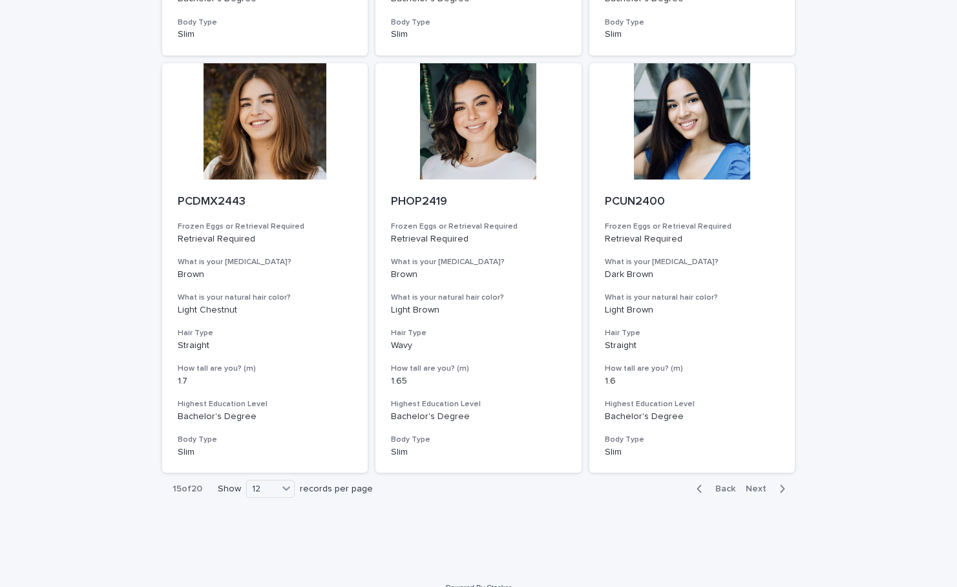
click at [769, 485] on span "Next" at bounding box center [760, 489] width 28 height 9
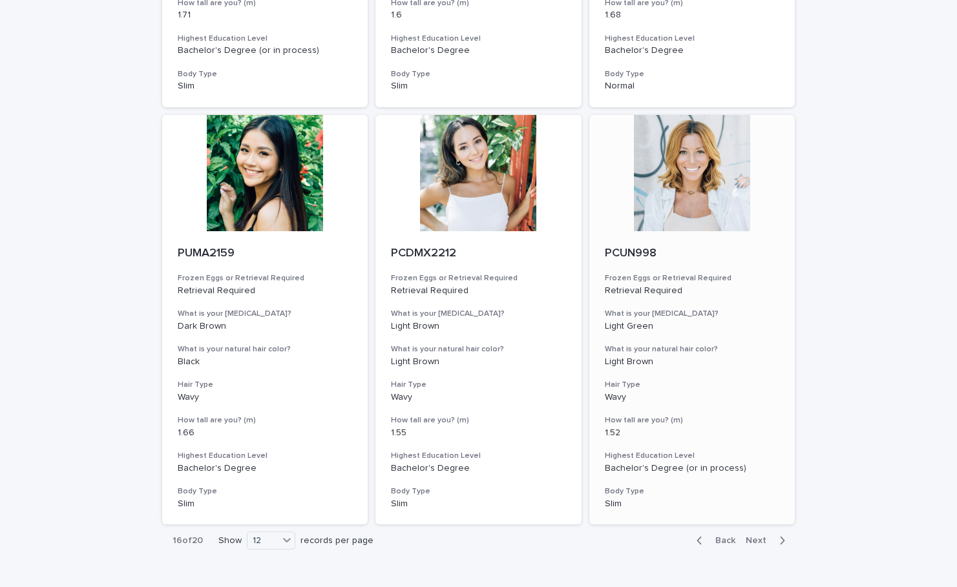
scroll to position [1278, 0]
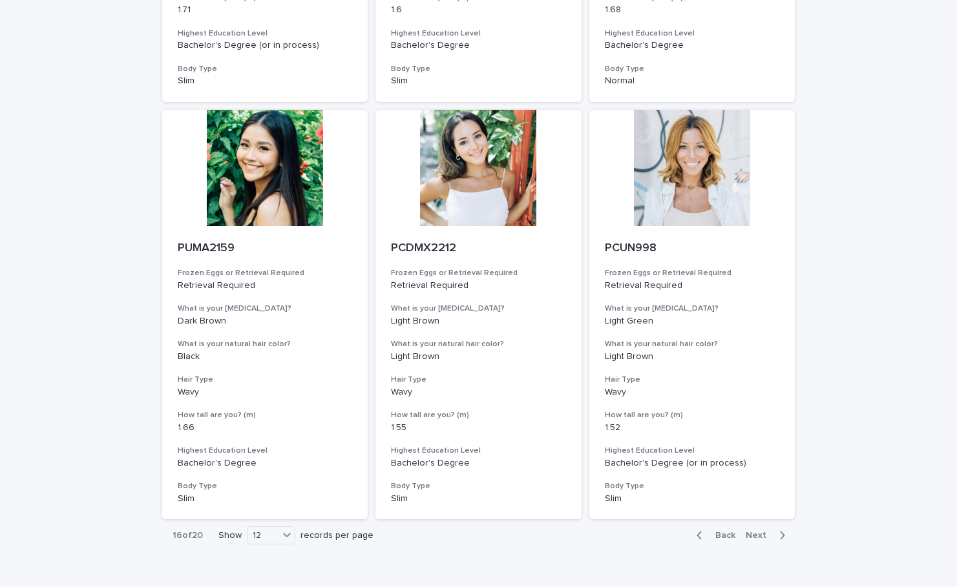
click at [767, 531] on span "Next" at bounding box center [760, 535] width 28 height 9
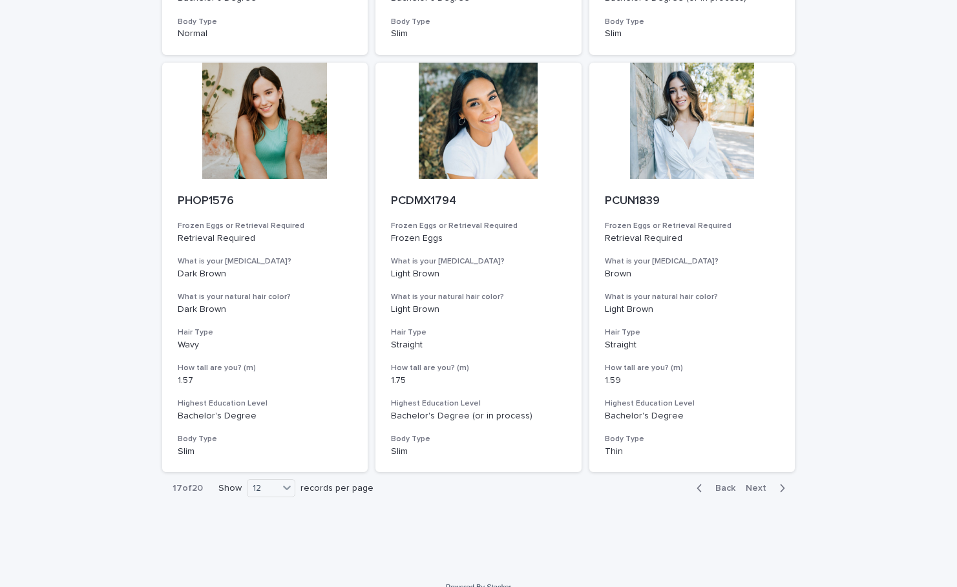
scroll to position [1324, 0]
click at [767, 483] on button "Next" at bounding box center [767, 489] width 55 height 12
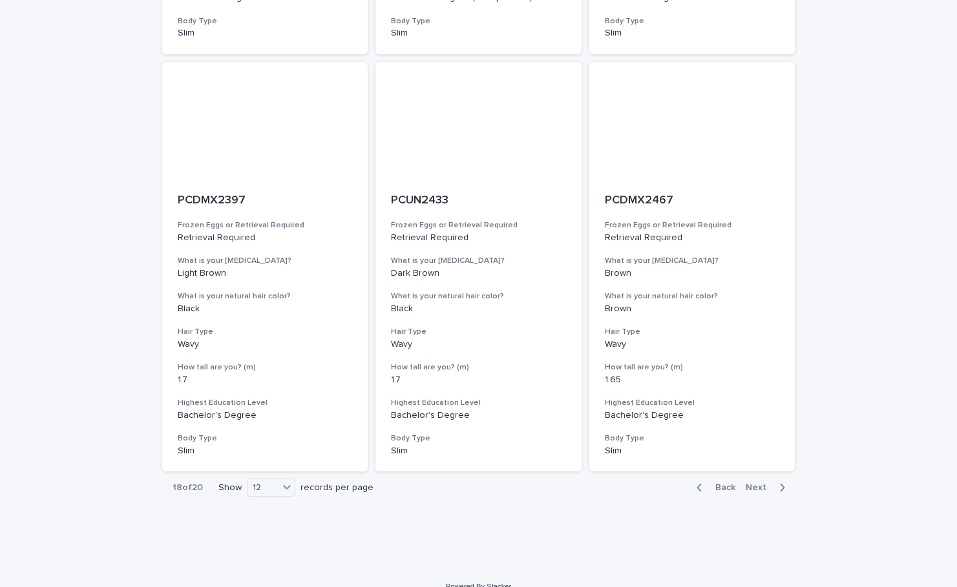
scroll to position [1324, 0]
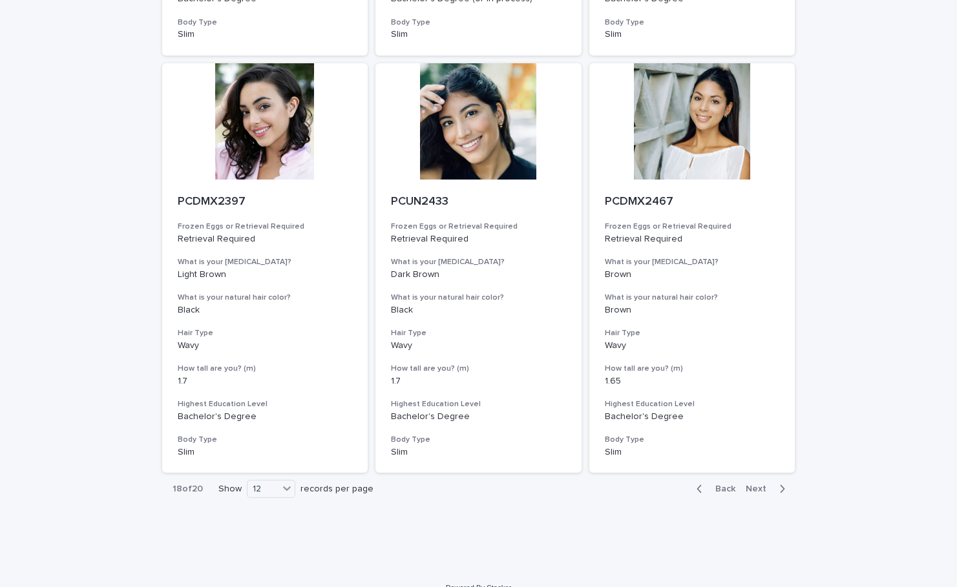
click at [764, 473] on div "Back Next" at bounding box center [740, 489] width 109 height 32
click at [759, 485] on span "Next" at bounding box center [760, 489] width 28 height 9
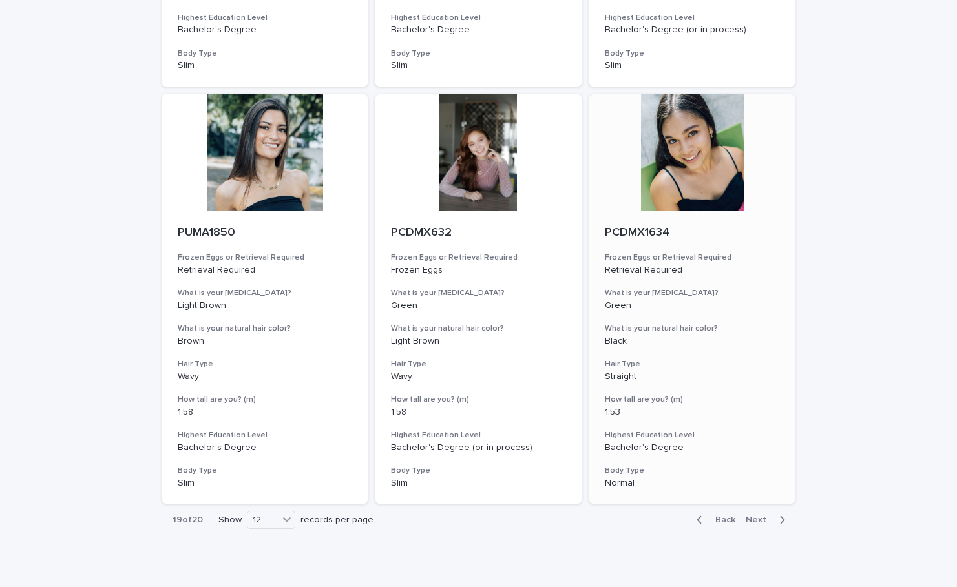
scroll to position [1300, 0]
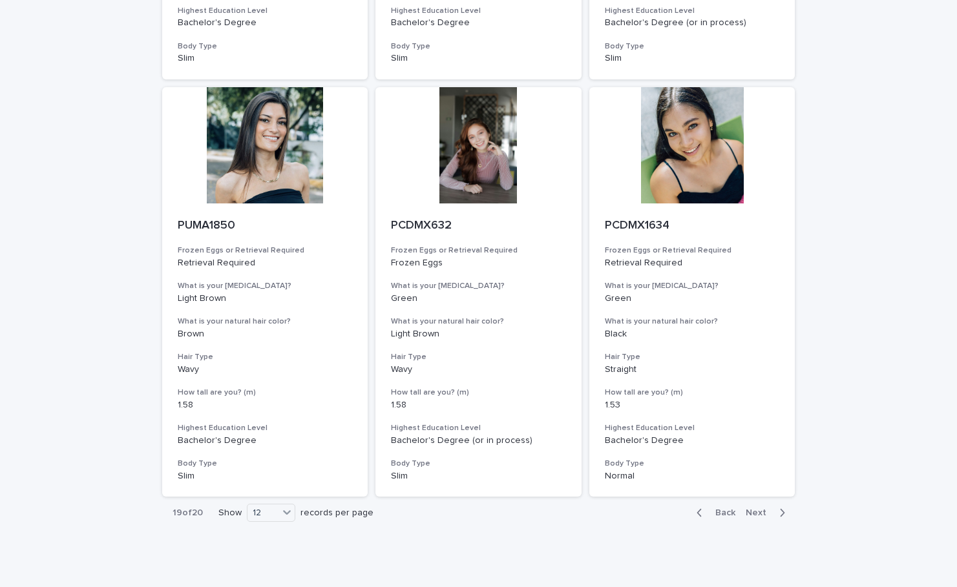
click at [759, 508] on span "Next" at bounding box center [760, 512] width 28 height 9
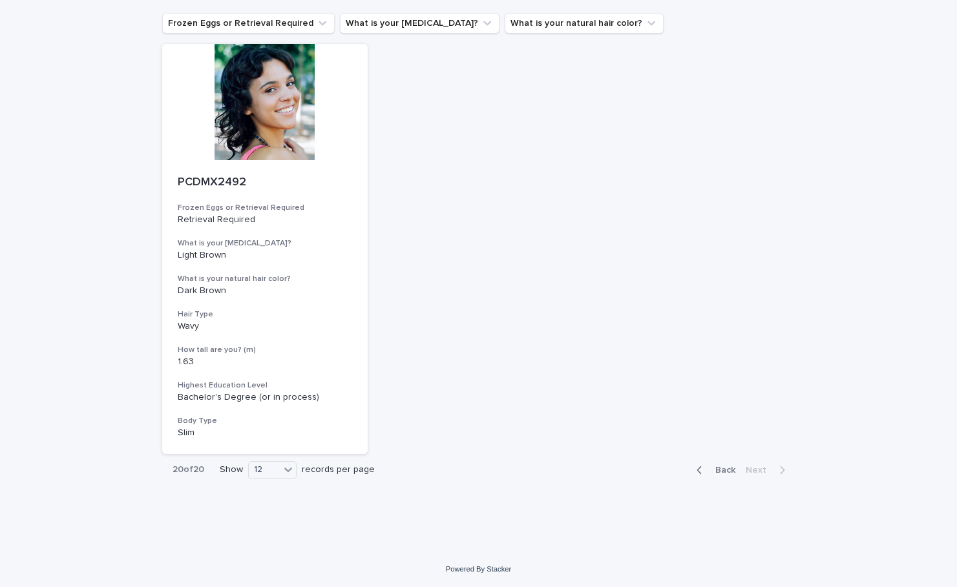
scroll to position [86, 0]
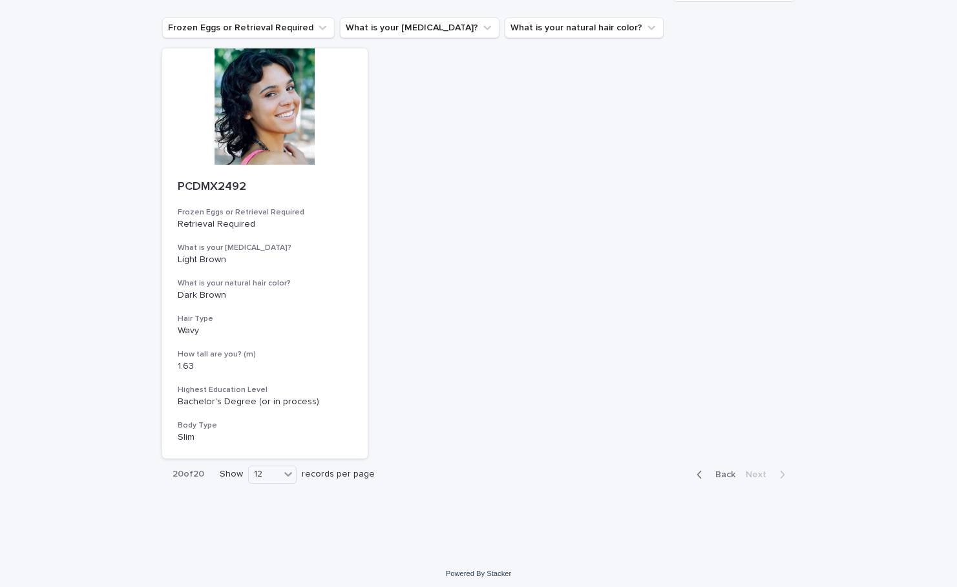
click at [718, 472] on span "Back" at bounding box center [721, 474] width 28 height 9
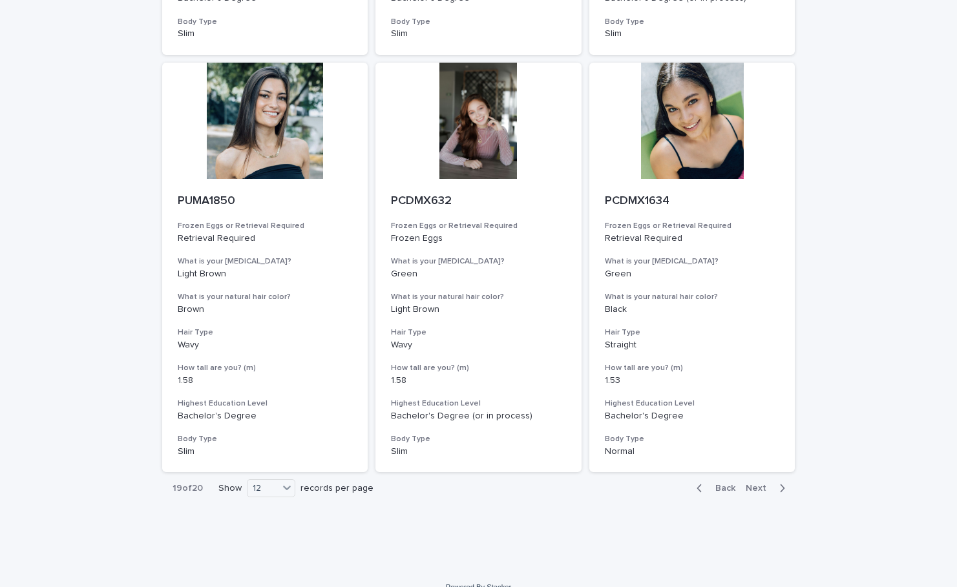
scroll to position [1324, 0]
